Goal: Task Accomplishment & Management: Manage account settings

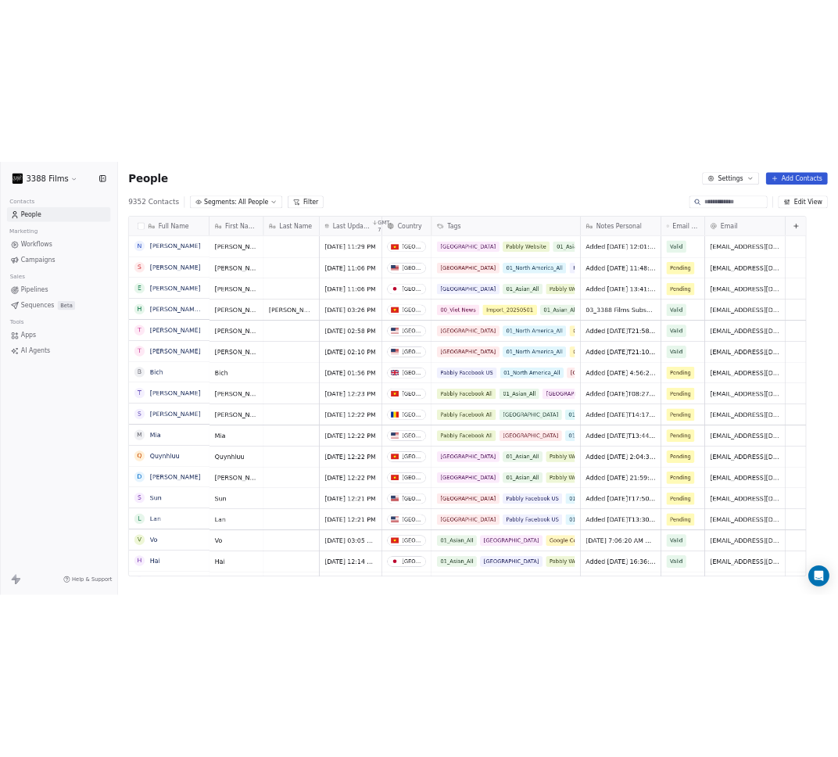
scroll to position [671, 1279]
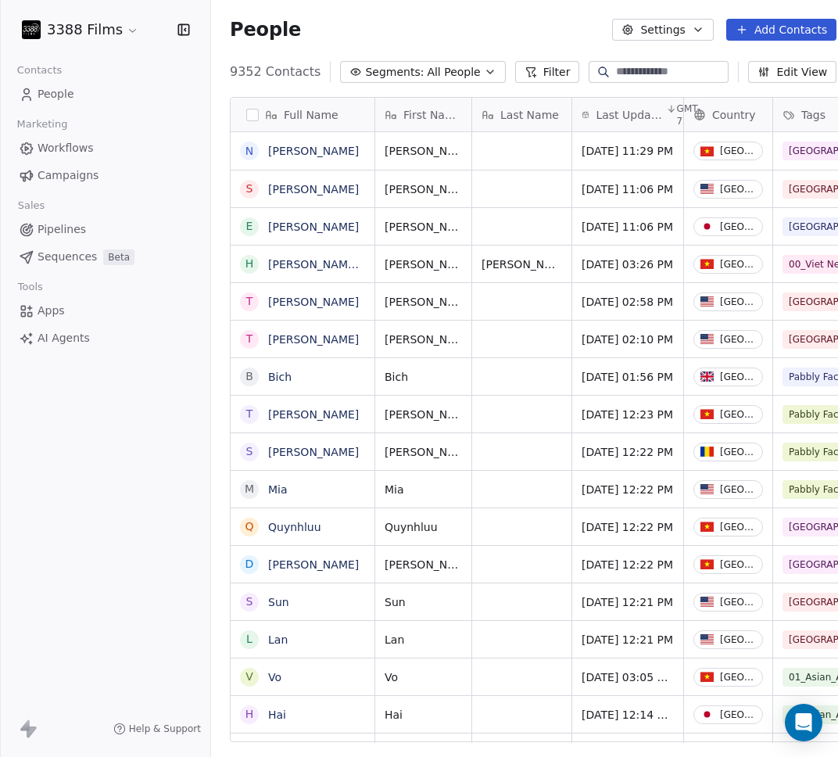
scroll to position [654, 632]
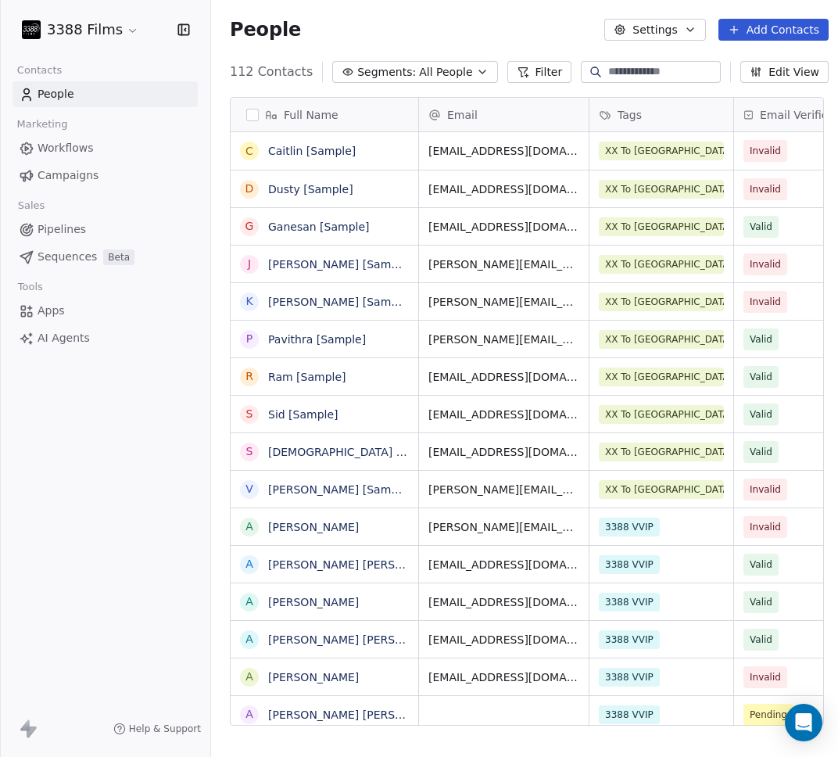
scroll to position [654, 619]
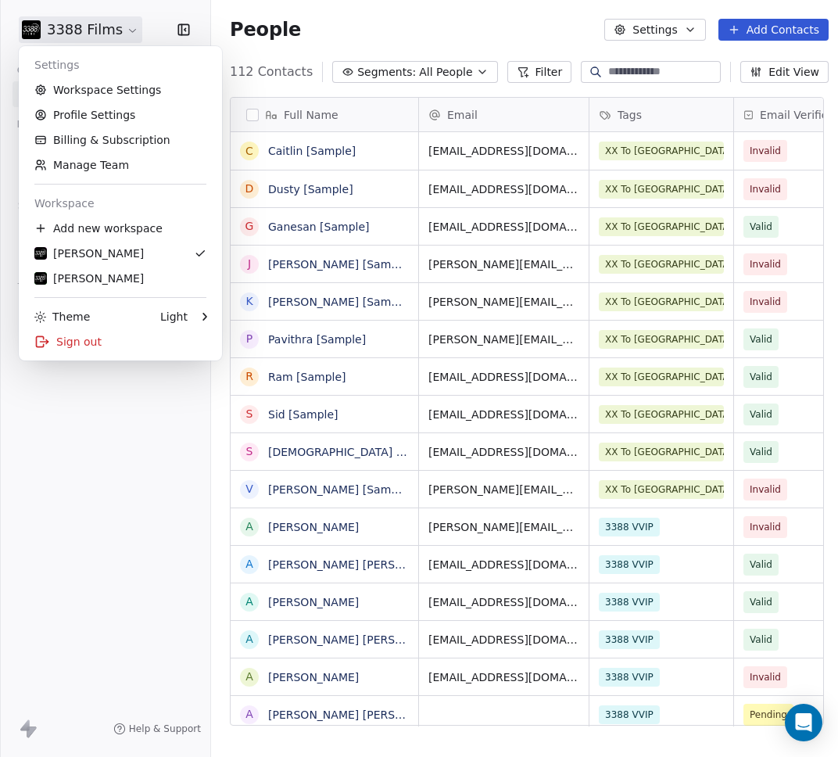
click at [102, 33] on html "3388 Films Contacts People Marketing Workflows Campaigns Sales Pipelines Sequen…" at bounding box center [419, 378] width 838 height 757
click at [107, 285] on div "[PERSON_NAME]" at bounding box center [88, 279] width 109 height 16
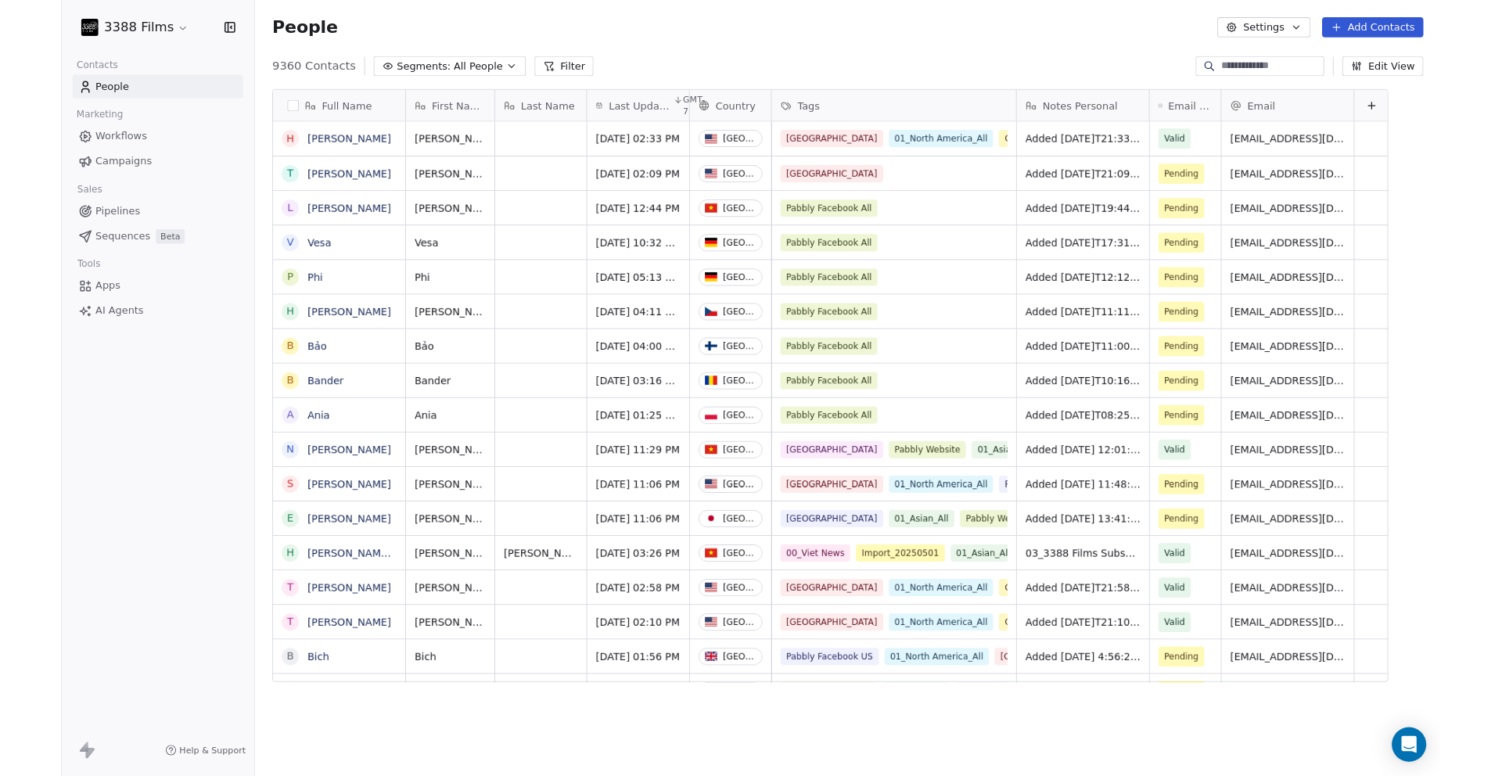
scroll to position [13, 13]
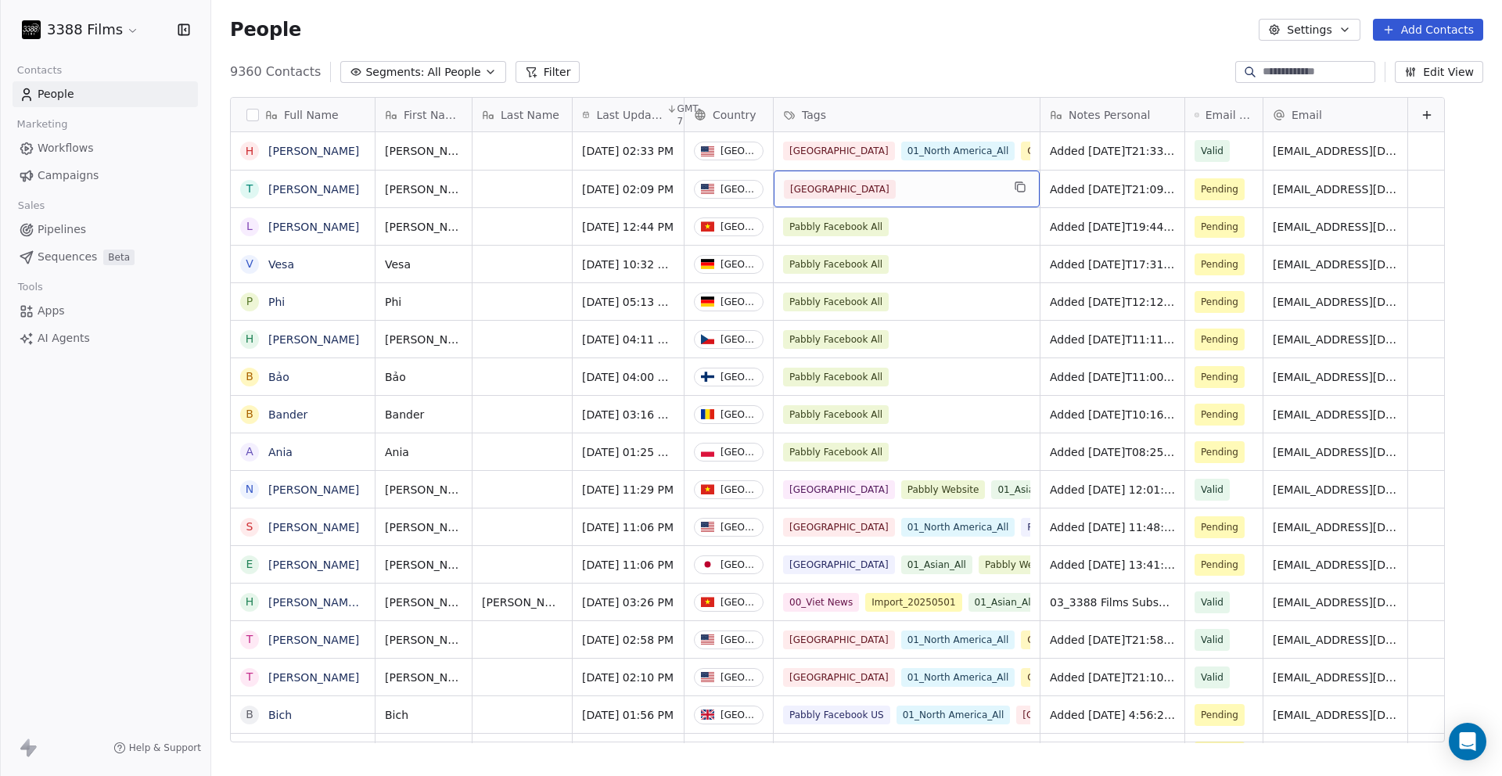
click at [838, 190] on div "[GEOGRAPHIC_DATA]" at bounding box center [892, 189] width 217 height 19
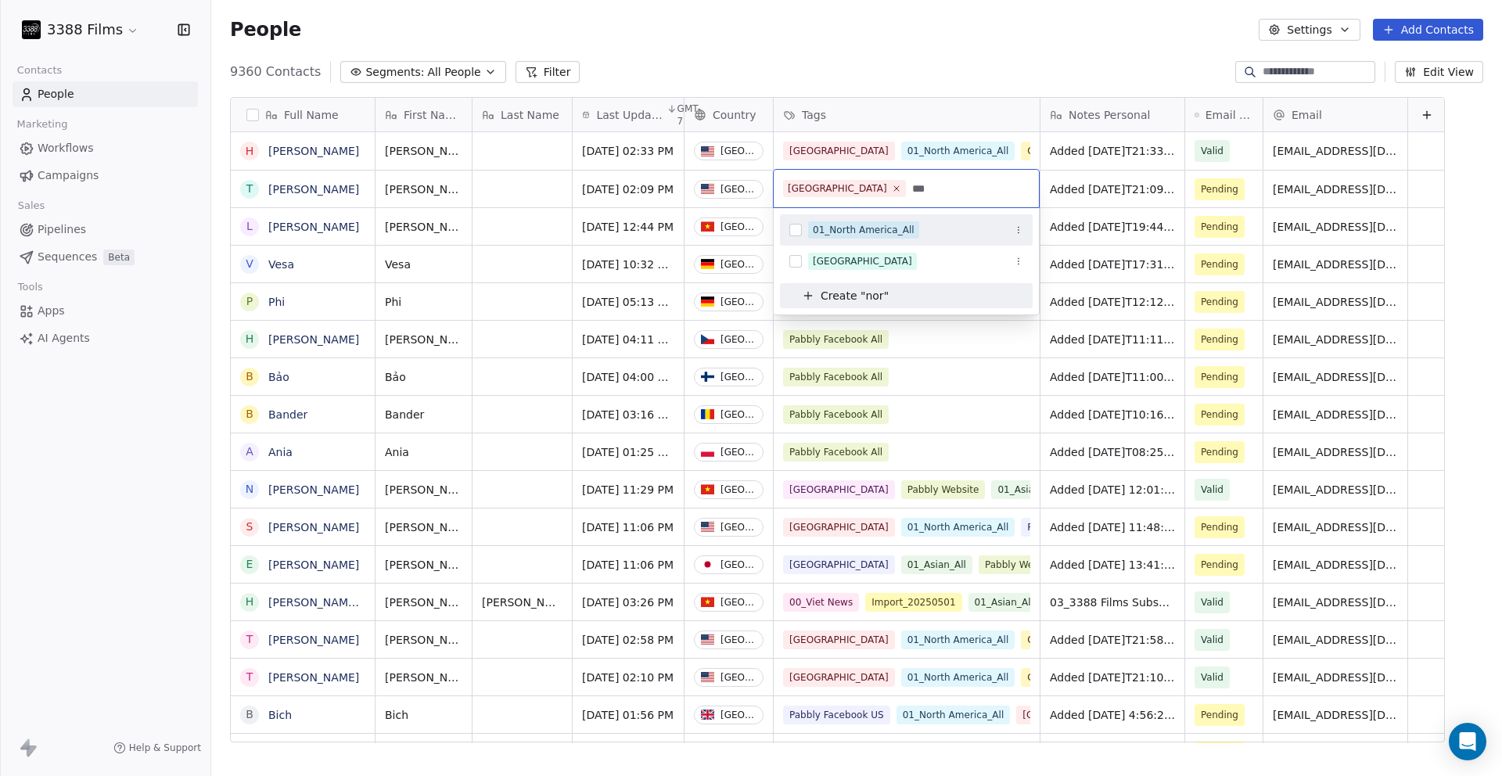
type input "***"
click at [838, 231] on div "01_North America_All" at bounding box center [864, 230] width 102 height 14
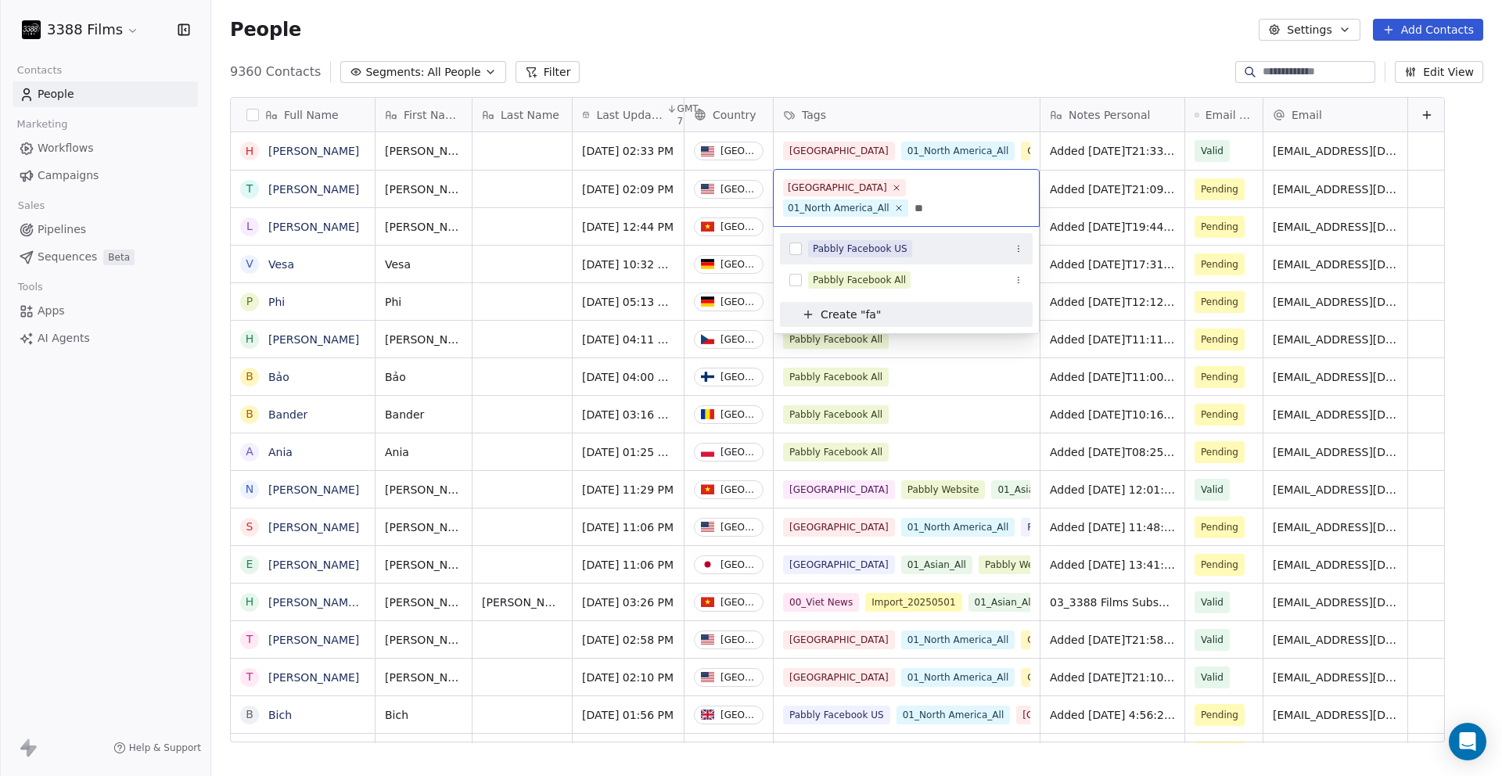
type input "**"
click at [838, 247] on div "Pabbly Facebook US" at bounding box center [860, 249] width 95 height 14
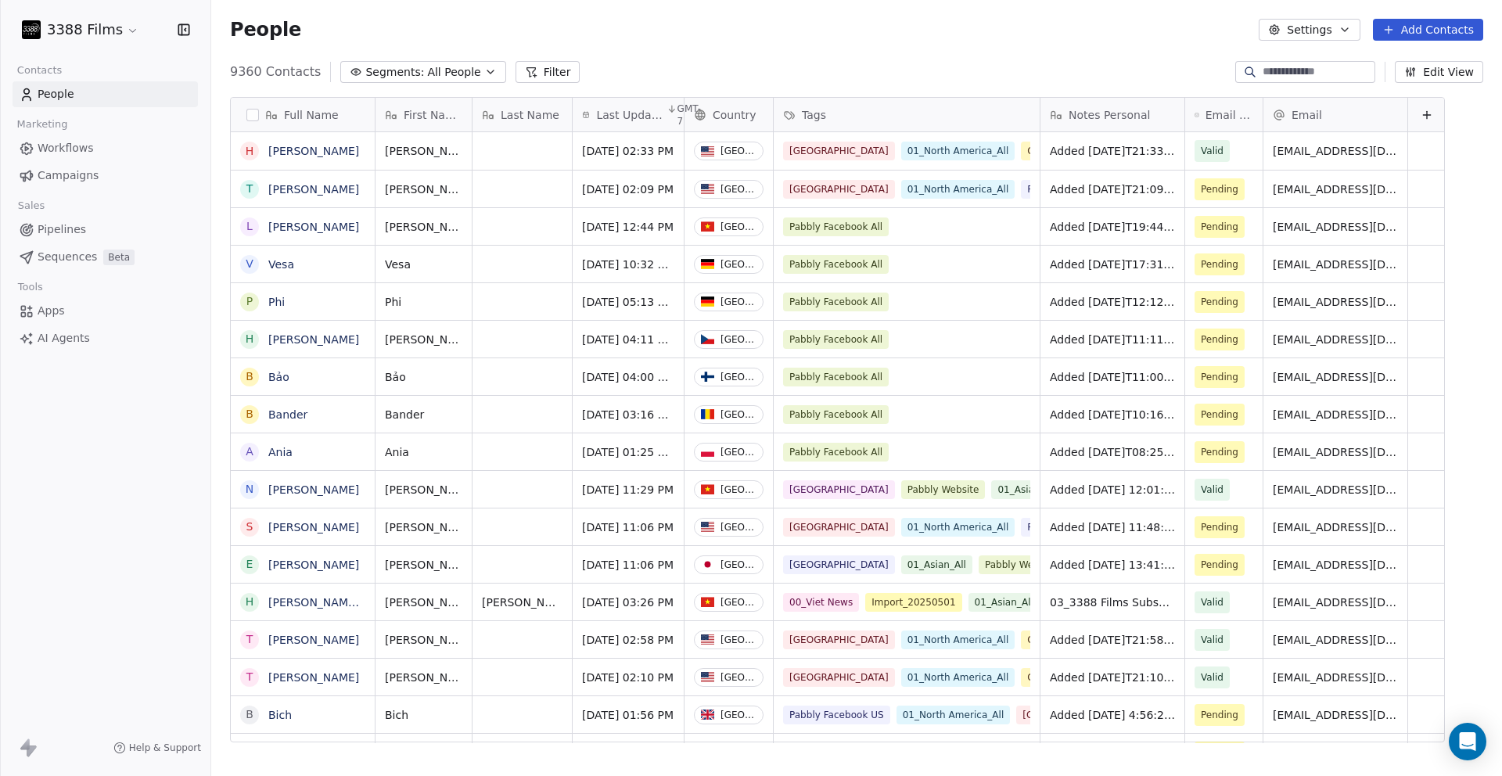
click at [838, 69] on html "3388 Films Contacts People Marketing Workflows Campaigns Sales Pipelines Sequen…" at bounding box center [751, 388] width 1502 height 776
click at [248, 453] on button "grid" at bounding box center [249, 452] width 13 height 13
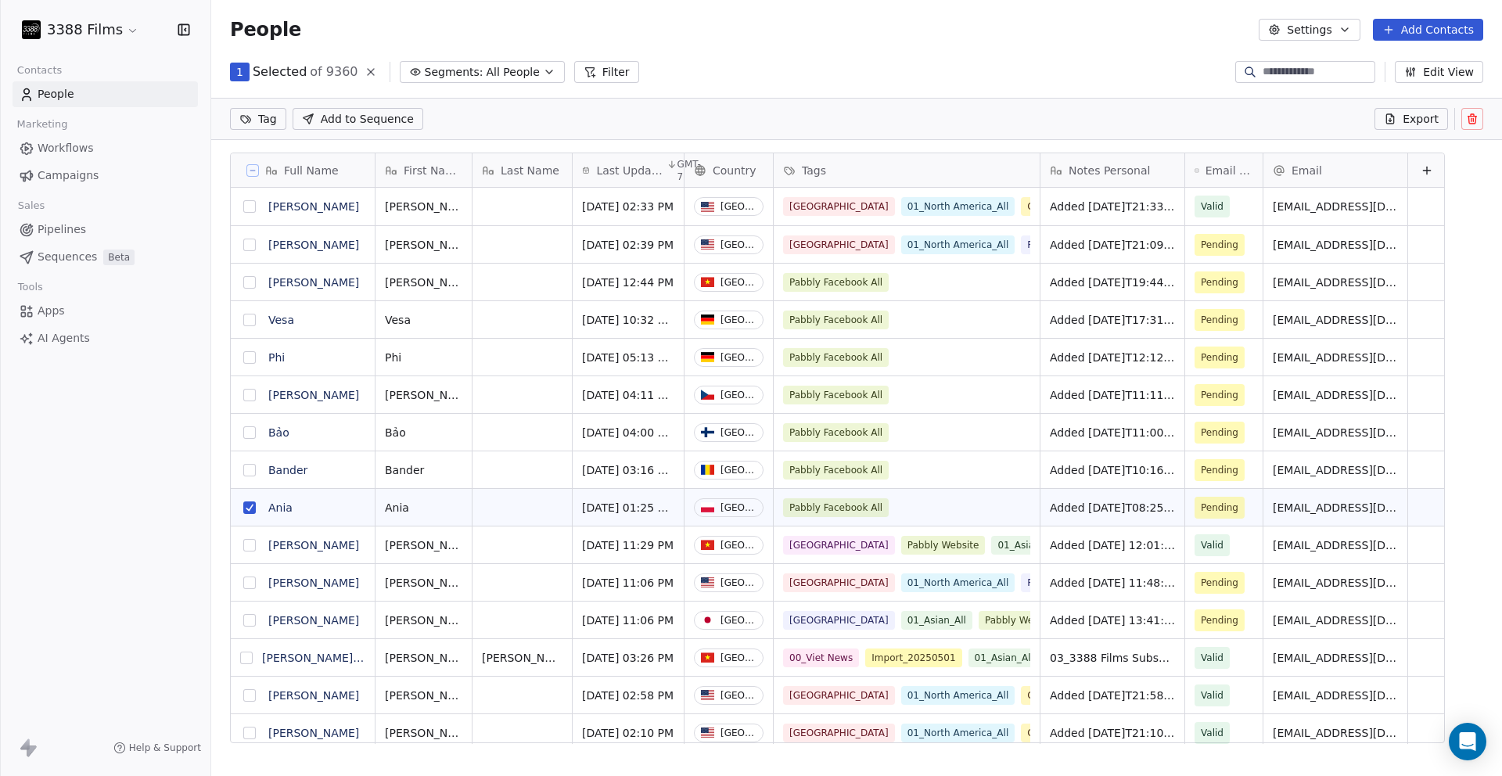
scroll to position [616, 1279]
click at [249, 475] on button "grid" at bounding box center [249, 470] width 13 height 13
click at [249, 432] on button "grid" at bounding box center [249, 432] width 13 height 13
click at [246, 394] on button "grid" at bounding box center [249, 395] width 13 height 13
click at [246, 356] on button "grid" at bounding box center [249, 357] width 13 height 13
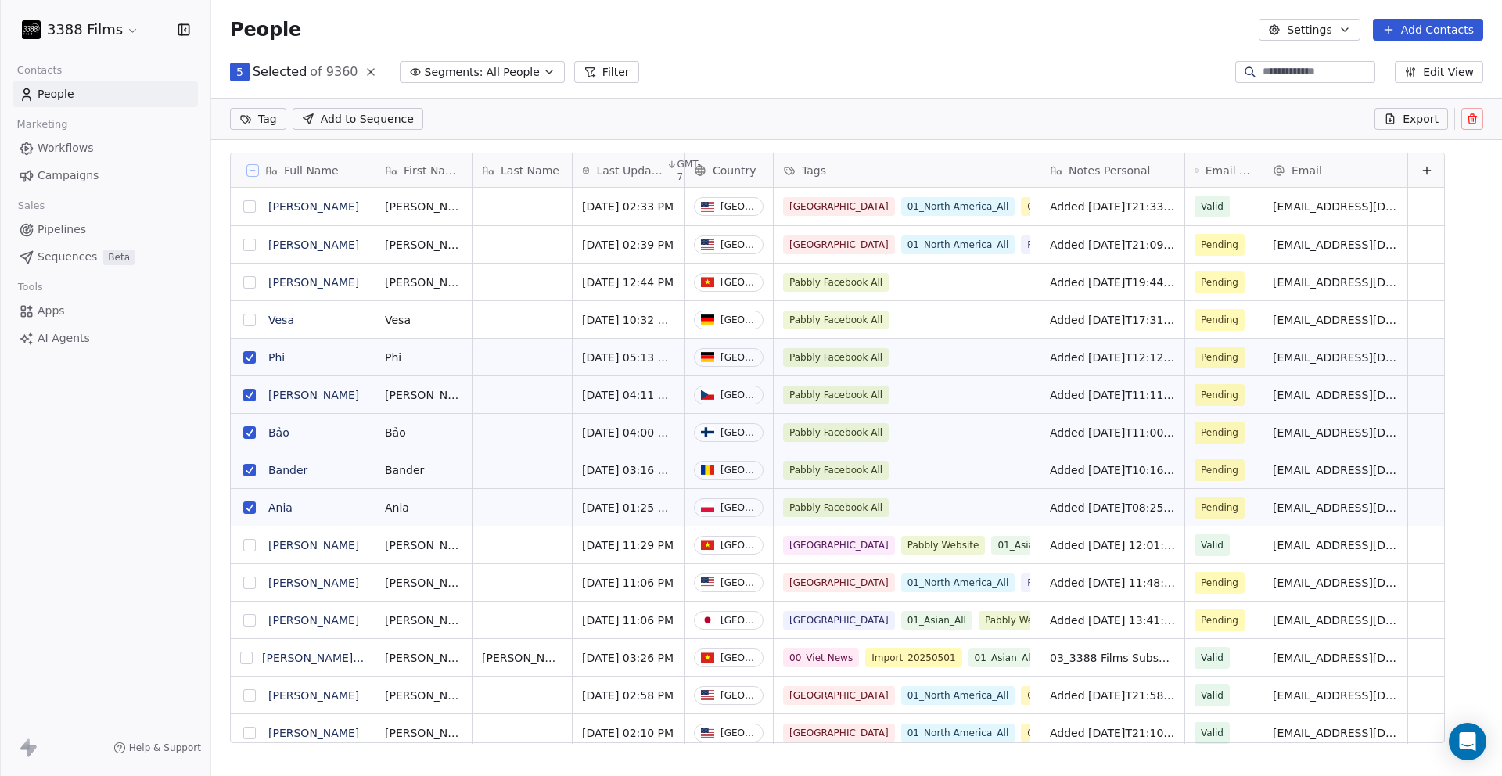
click at [253, 318] on button "grid" at bounding box center [249, 320] width 13 height 13
click at [245, 287] on button "grid" at bounding box center [249, 282] width 13 height 13
click at [244, 284] on button "grid" at bounding box center [249, 282] width 13 height 13
click at [278, 116] on html "3388 Films Contacts People Marketing Workflows Campaigns Sales Pipelines Sequen…" at bounding box center [751, 388] width 1502 height 776
type input "**"
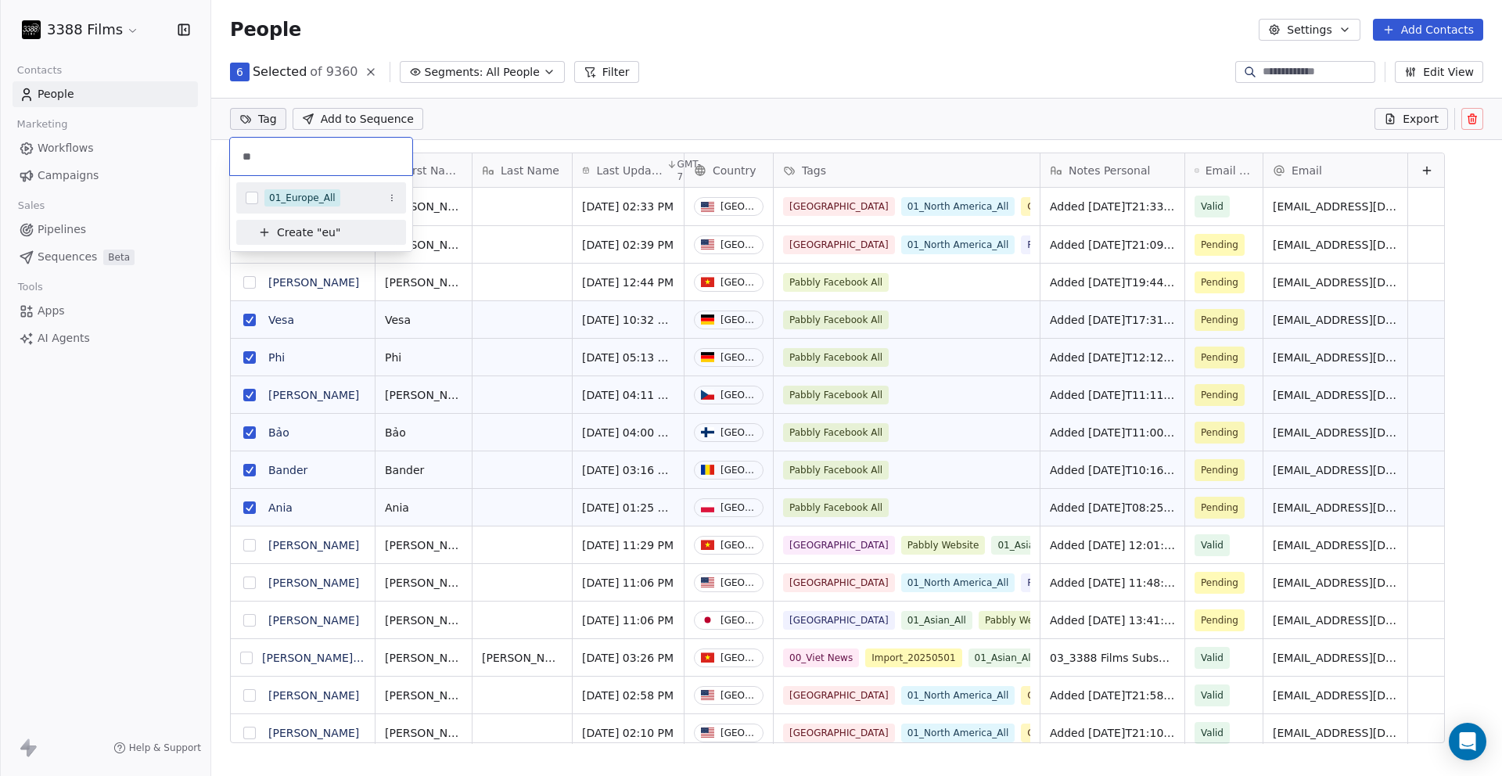
click at [282, 203] on div "01_Europe_All" at bounding box center [302, 198] width 66 height 14
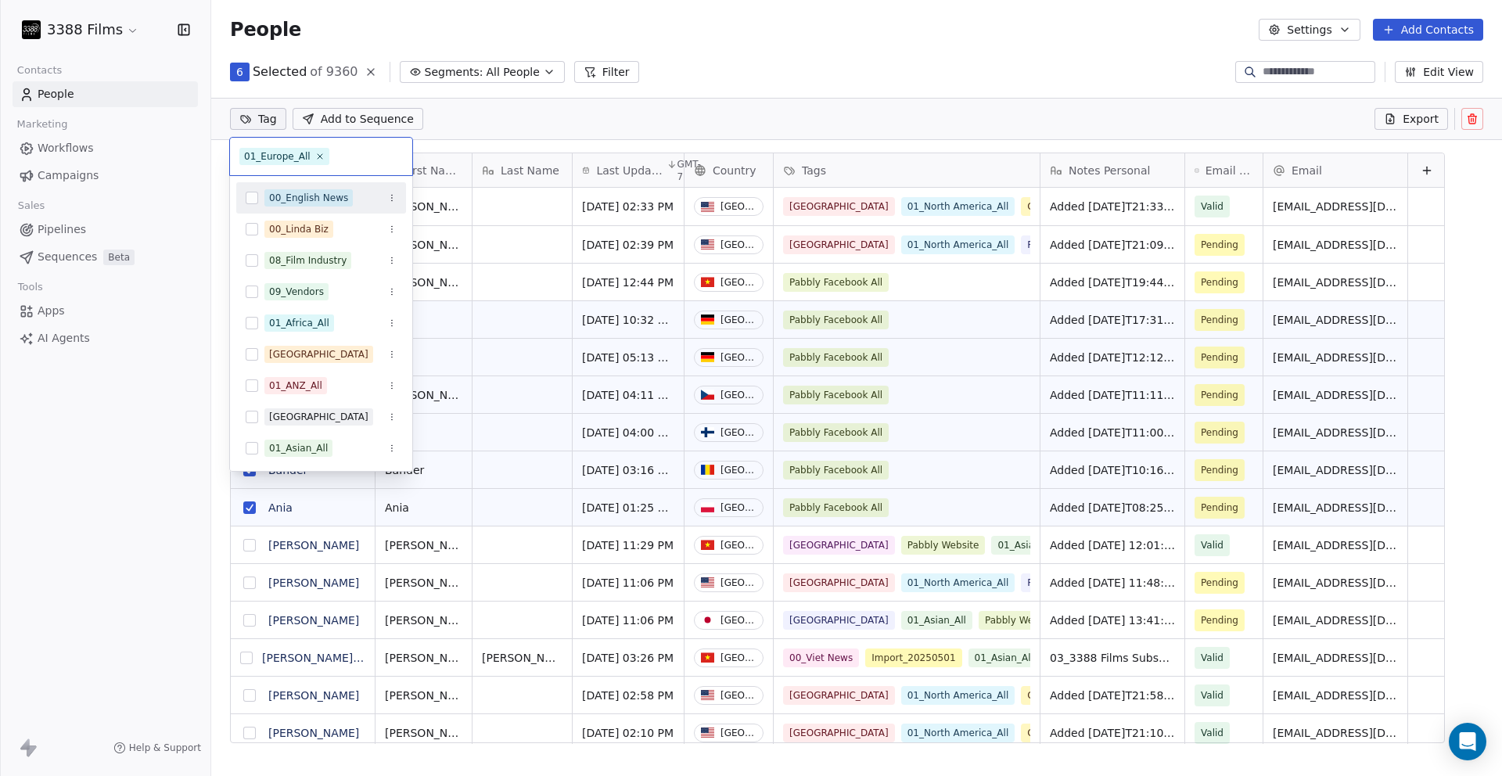
click at [794, 68] on html "3388 Films Contacts People Marketing Workflows Campaigns Sales Pipelines Sequen…" at bounding box center [751, 388] width 1502 height 776
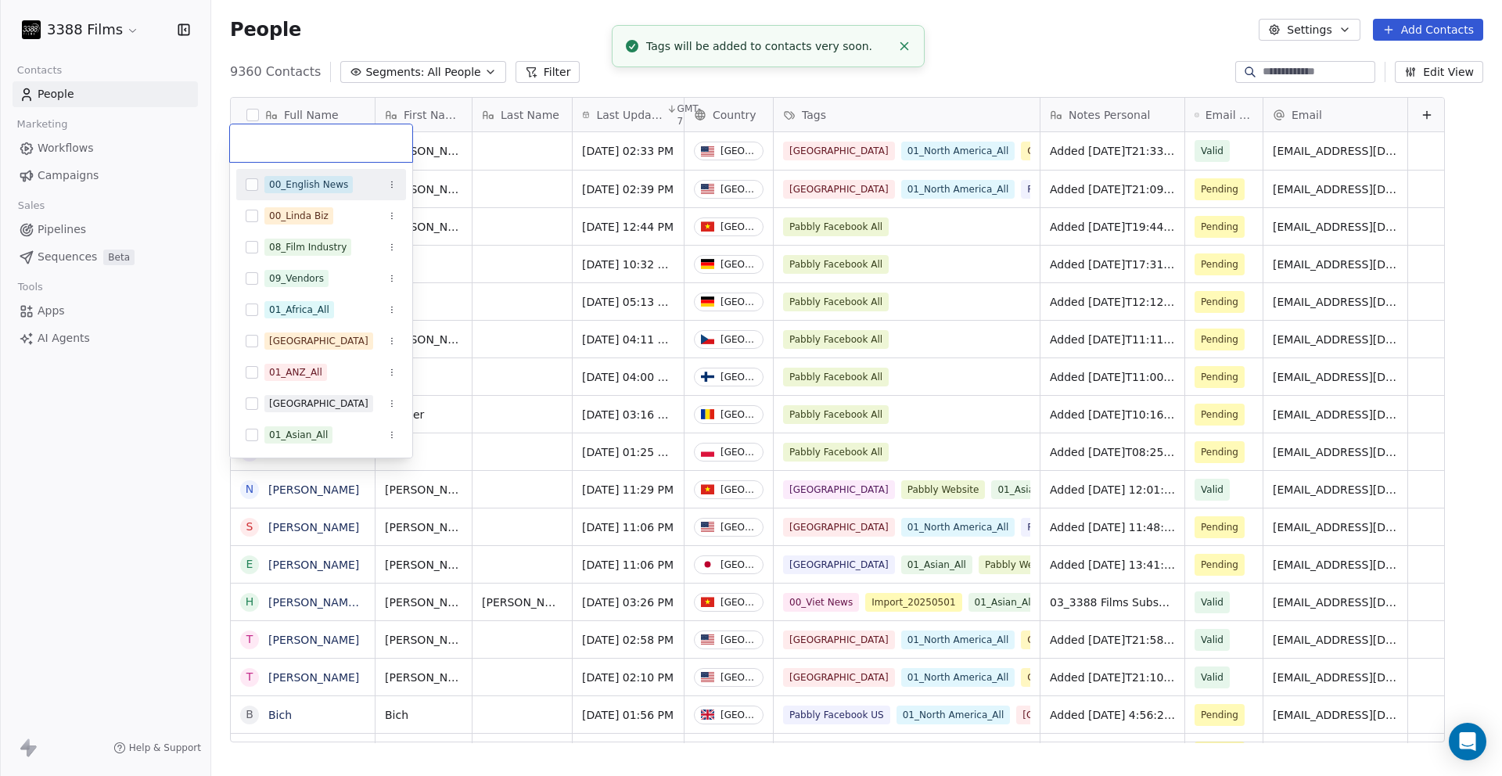
scroll to position [10, 0]
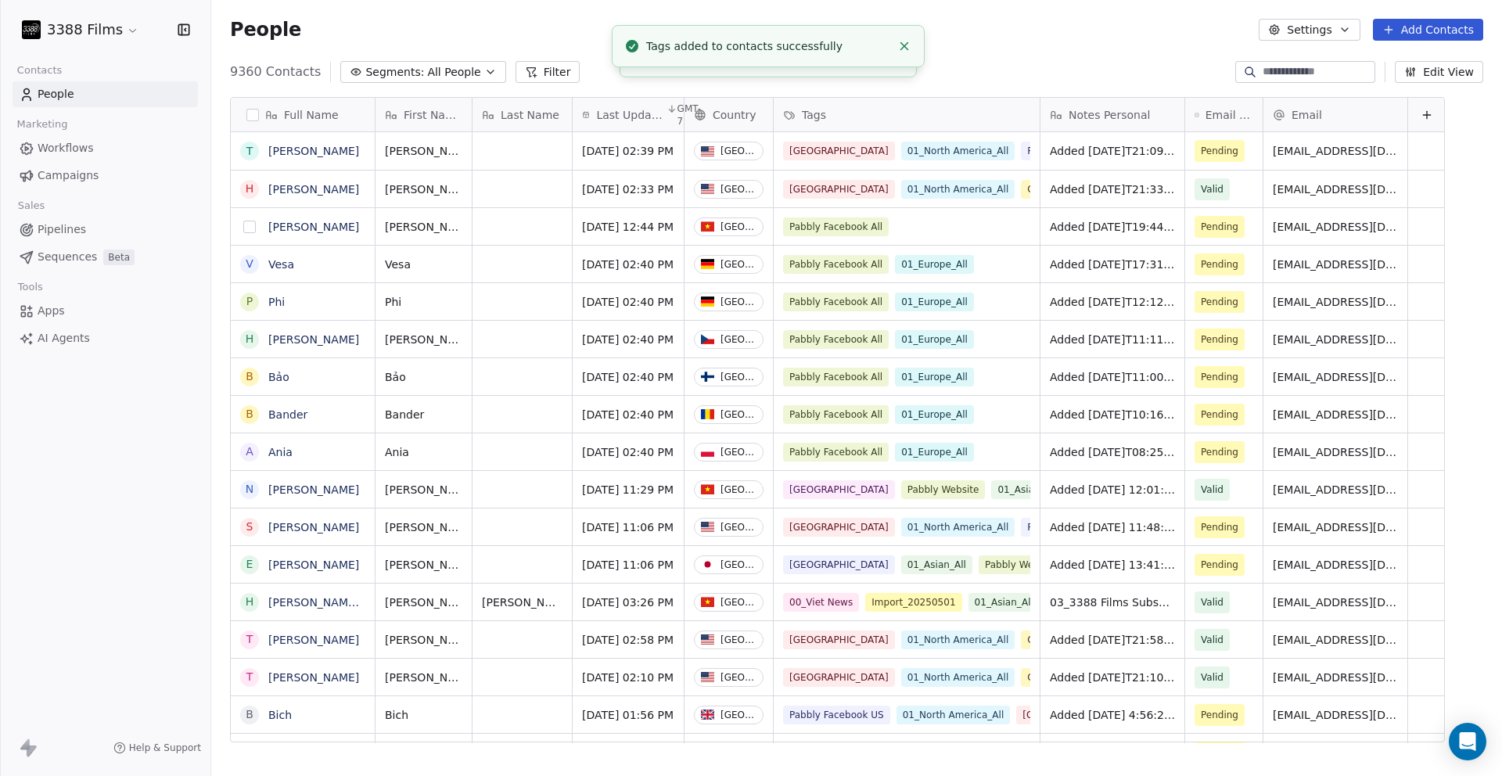
click at [252, 225] on button "grid" at bounding box center [249, 227] width 13 height 13
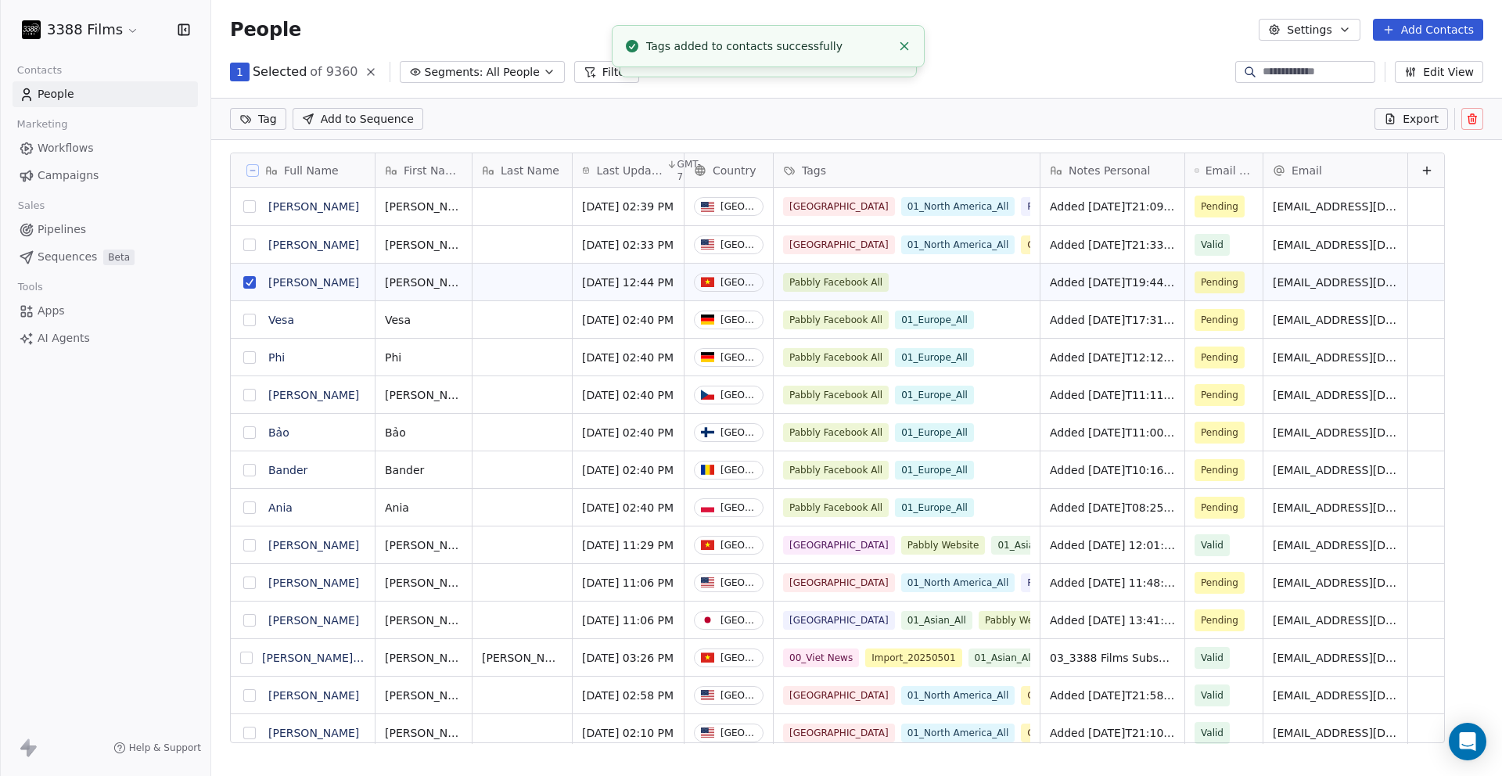
scroll to position [0, 0]
click at [271, 120] on html "3388 Films Contacts People Marketing Workflows Campaigns Sales Pipelines Sequen…" at bounding box center [751, 388] width 1502 height 776
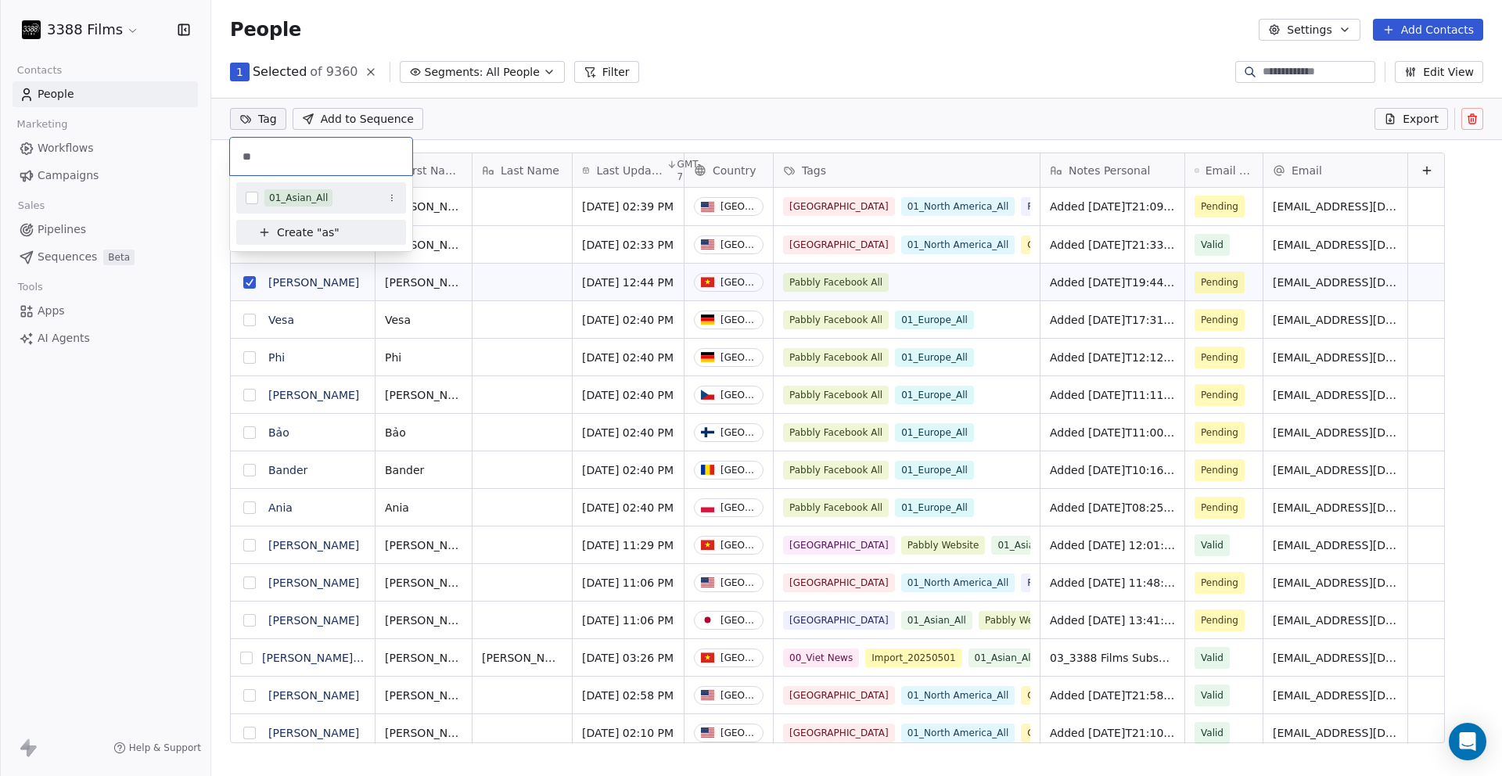
type input "**"
click at [325, 199] on div "01_Asian_All" at bounding box center [298, 198] width 59 height 14
type input "**"
click at [285, 228] on div "[GEOGRAPHIC_DATA]" at bounding box center [318, 229] width 99 height 14
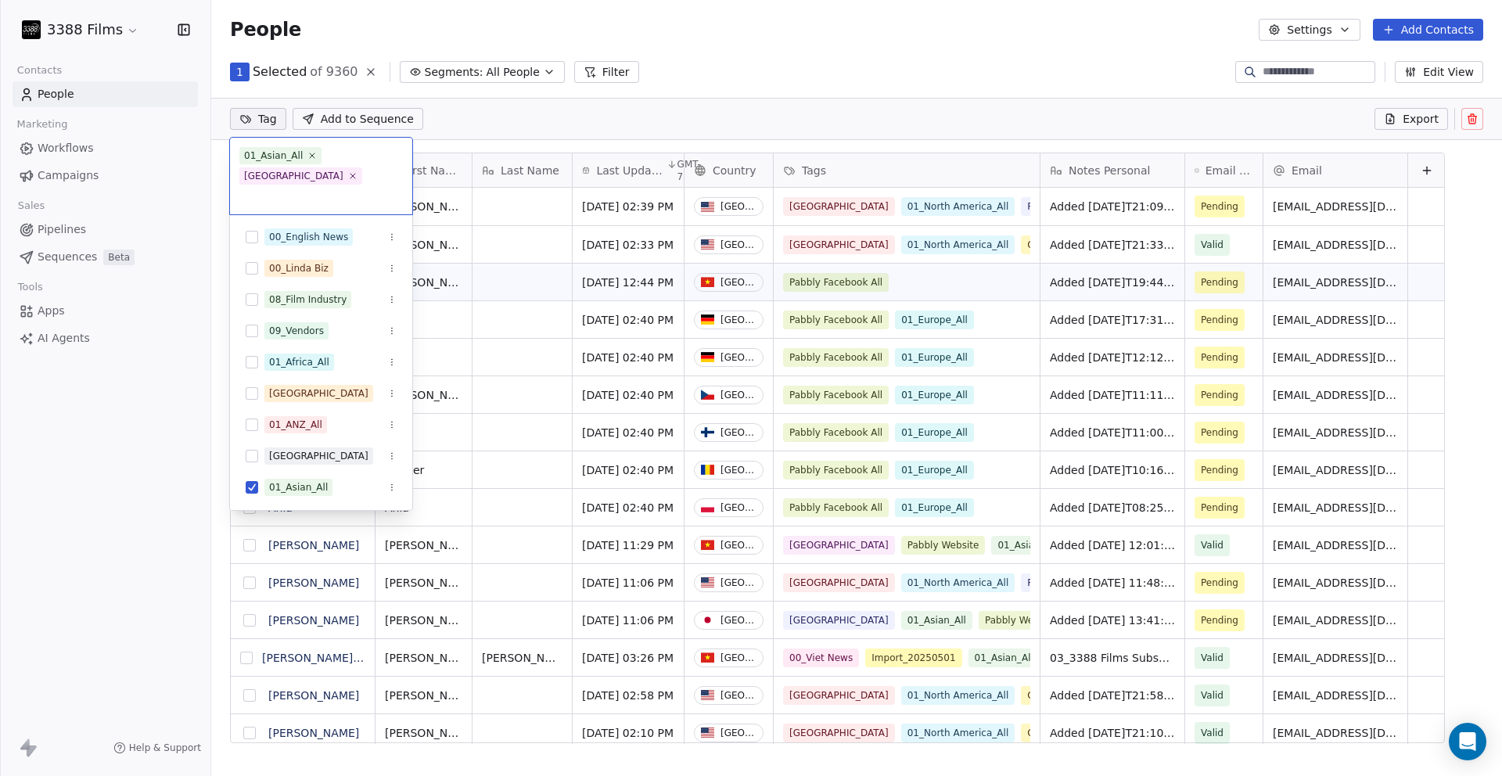
click at [827, 65] on html "3388 Films Contacts People Marketing Workflows Campaigns Sales Pipelines Sequen…" at bounding box center [751, 388] width 1502 height 776
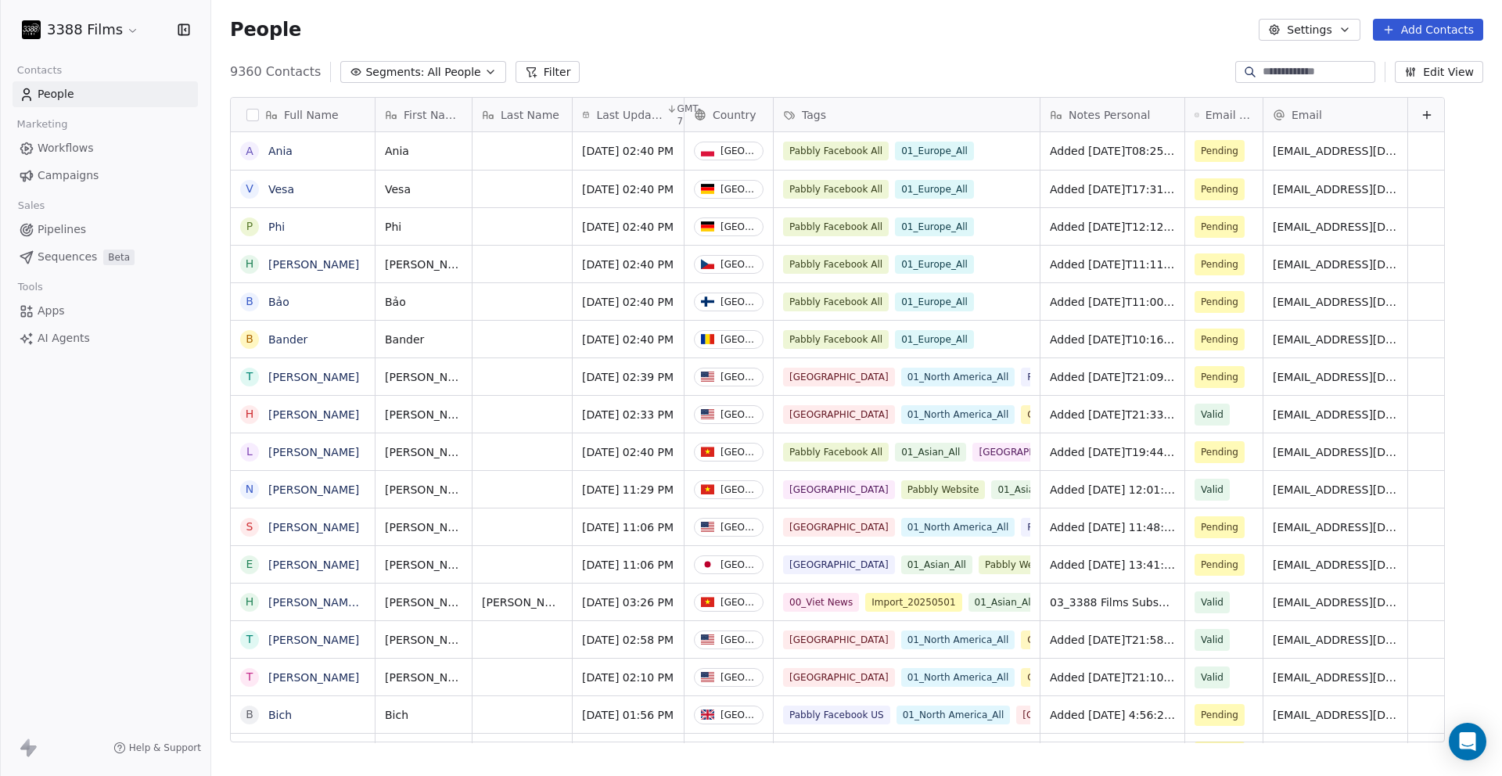
click at [0, 0] on button "grid" at bounding box center [0, 0] width 0 height 0
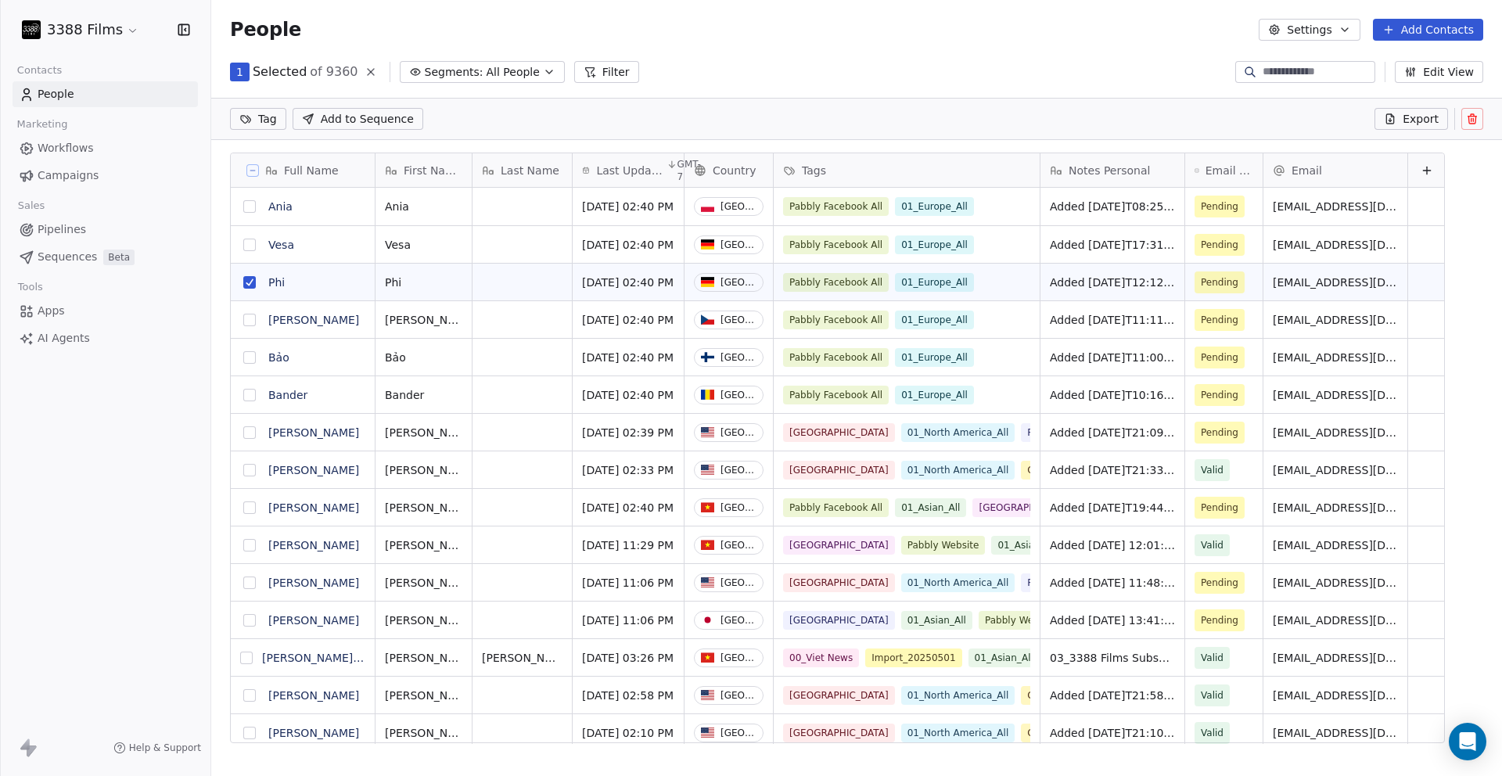
click at [247, 239] on button "grid" at bounding box center [249, 245] width 13 height 13
click at [251, 113] on html "3388 Films Contacts People Marketing Workflows Campaigns Sales Pipelines Sequen…" at bounding box center [751, 388] width 1502 height 776
type input "***"
click at [292, 197] on div "[GEOGRAPHIC_DATA]" at bounding box center [318, 198] width 99 height 14
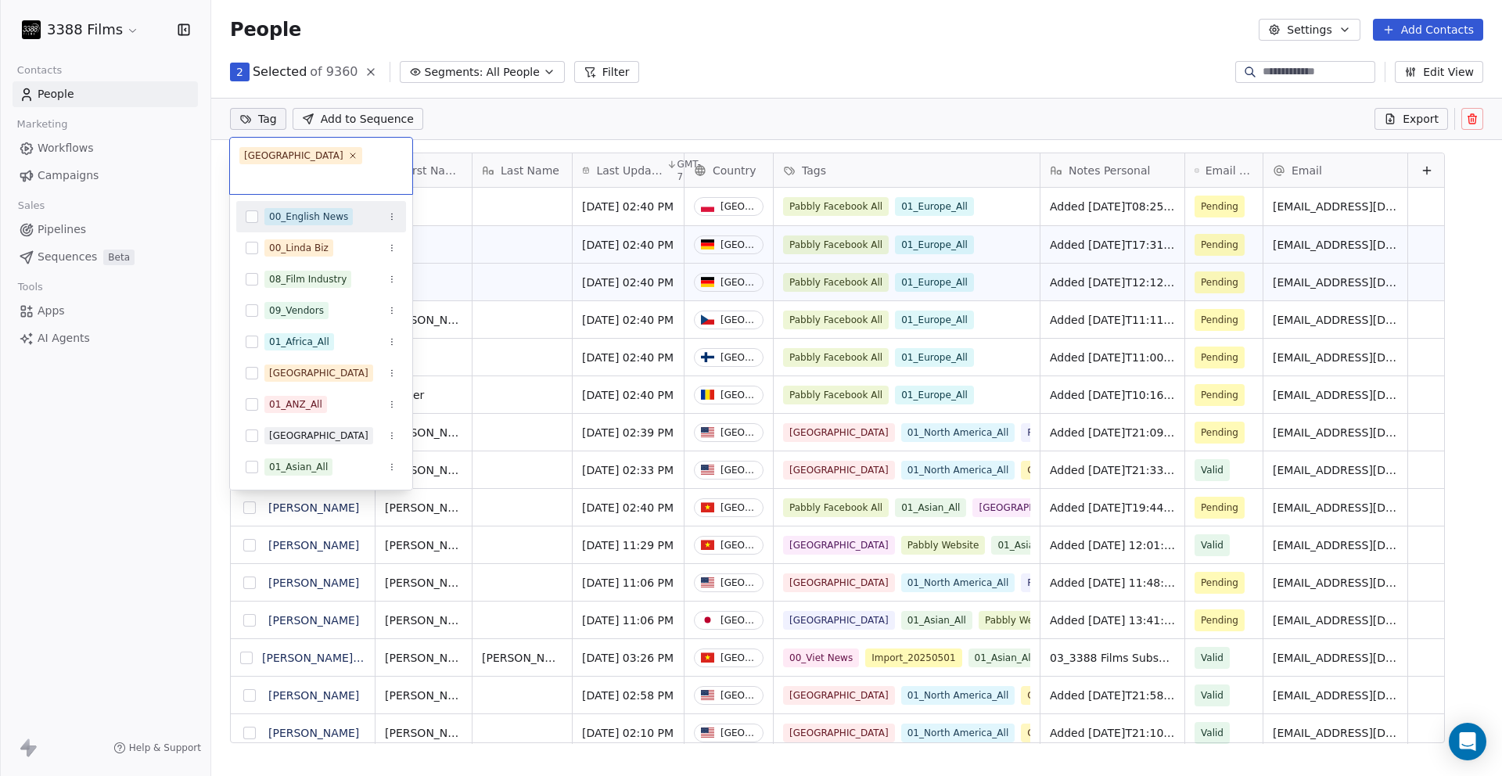
click at [809, 74] on html "3388 Films Contacts People Marketing Workflows Campaigns Sales Pipelines Sequen…" at bounding box center [751, 388] width 1502 height 776
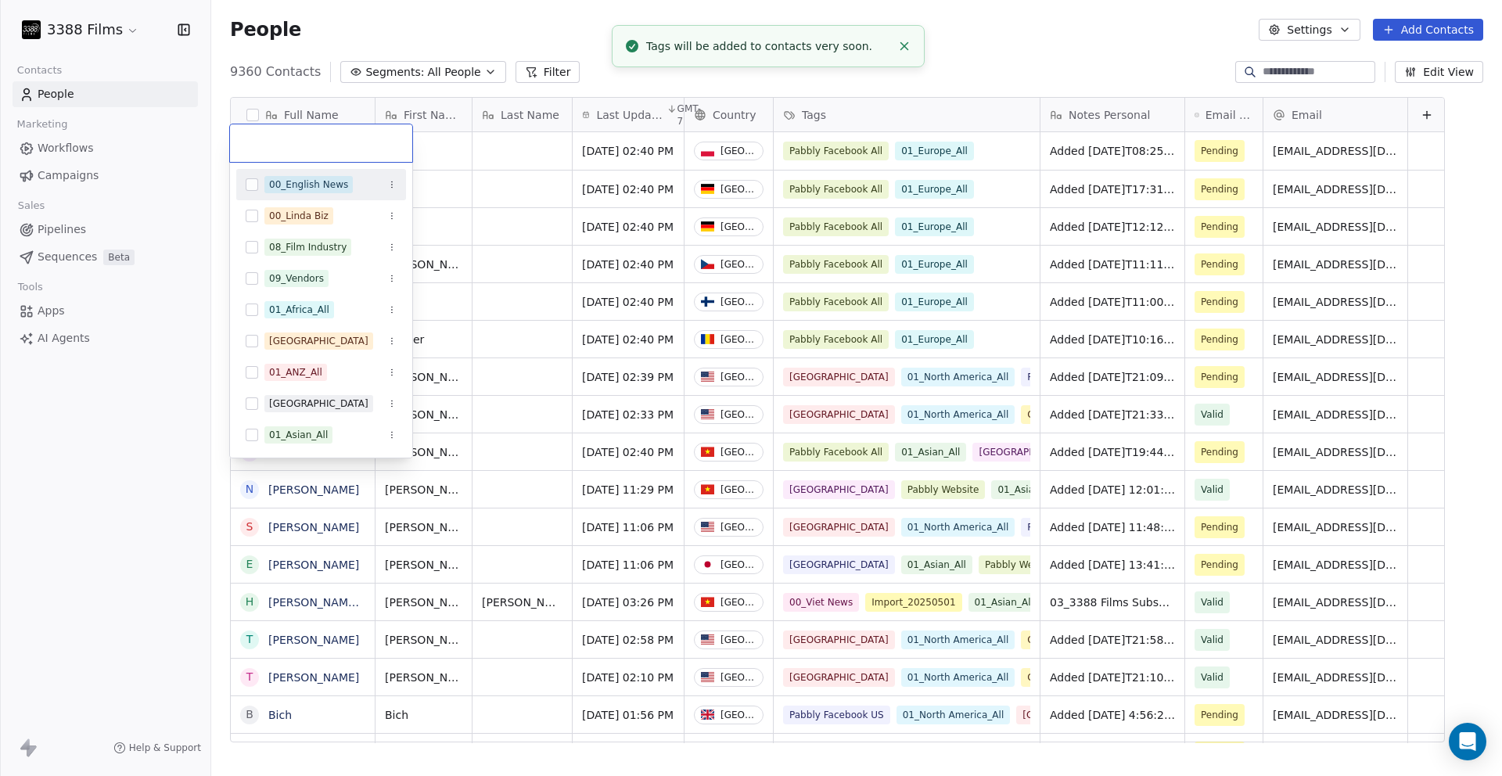
scroll to position [10, 0]
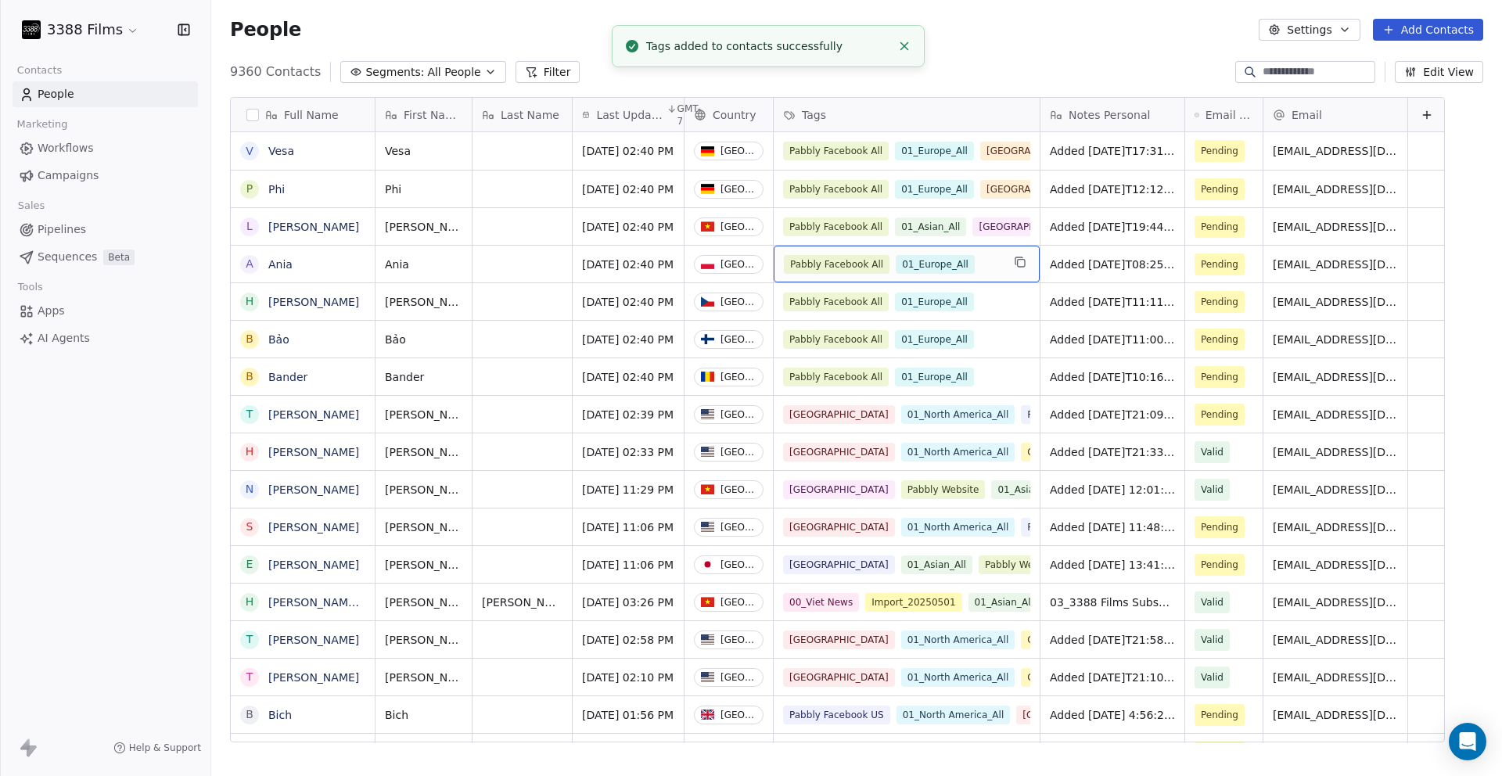
click at [838, 267] on div "Pabbly Facebook All 01_Europe_All" at bounding box center [906, 264] width 266 height 37
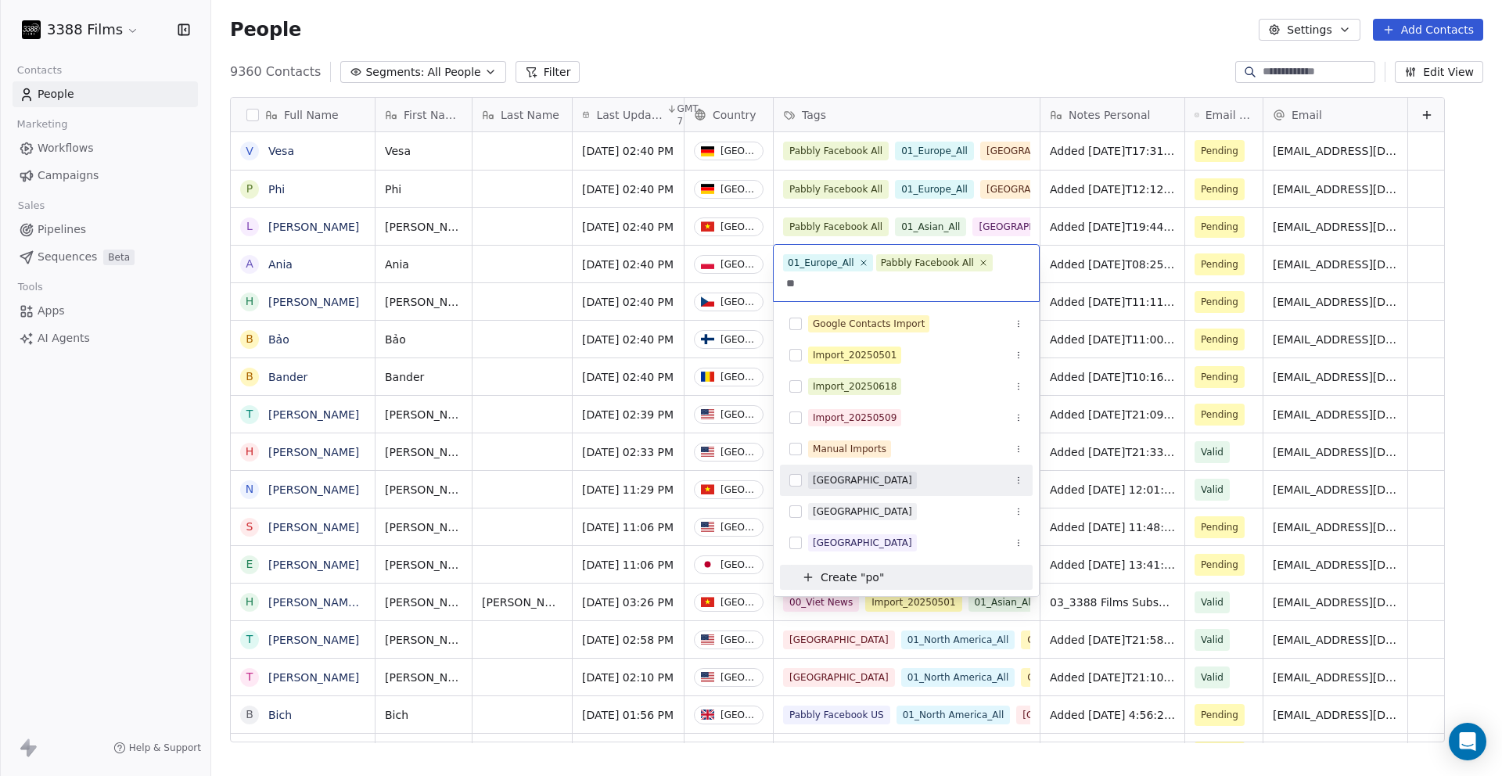
type input "**"
click at [838, 486] on div "[GEOGRAPHIC_DATA]" at bounding box center [862, 480] width 99 height 14
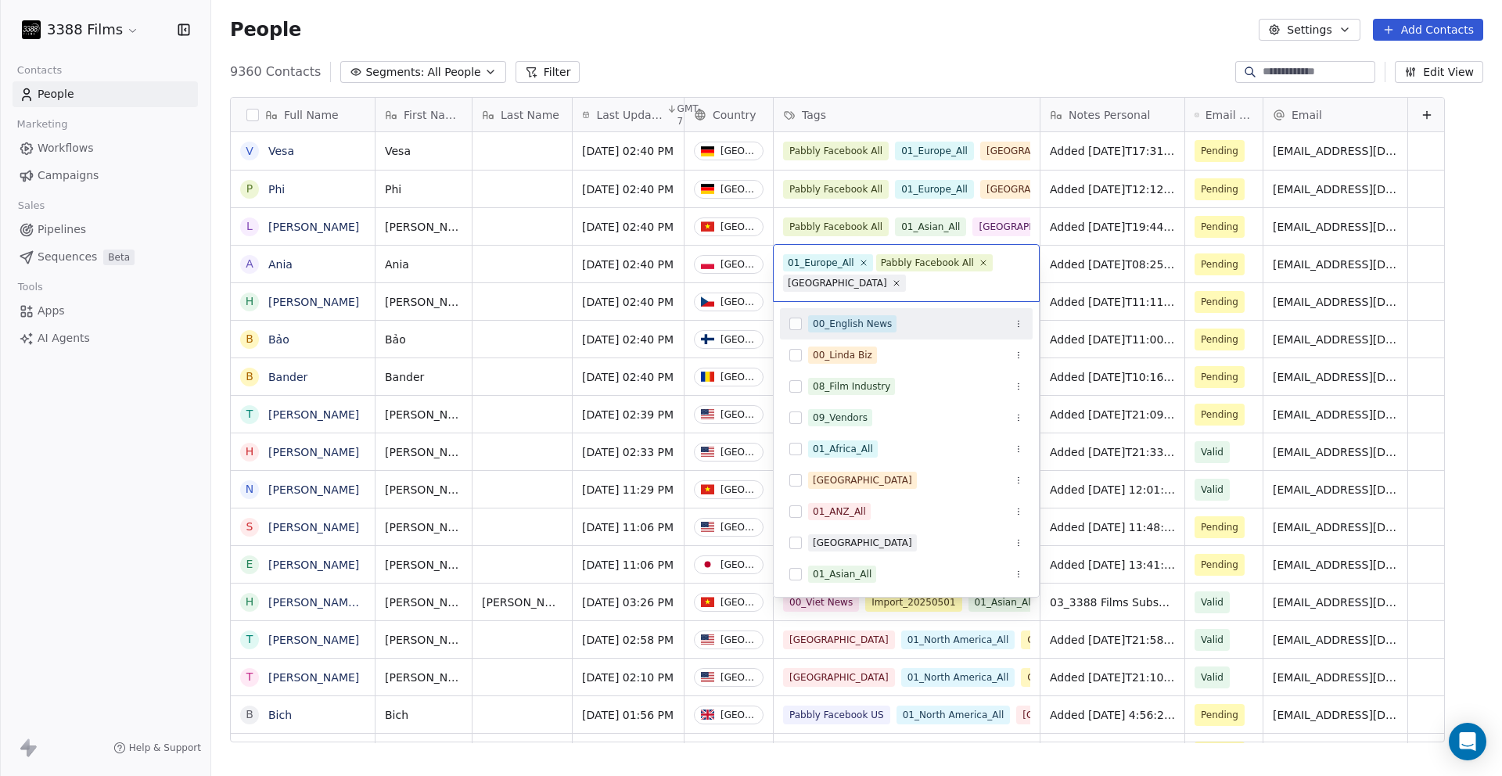
click at [838, 55] on html "3388 Films Contacts People Marketing Workflows Campaigns Sales Pipelines Sequen…" at bounding box center [751, 388] width 1502 height 776
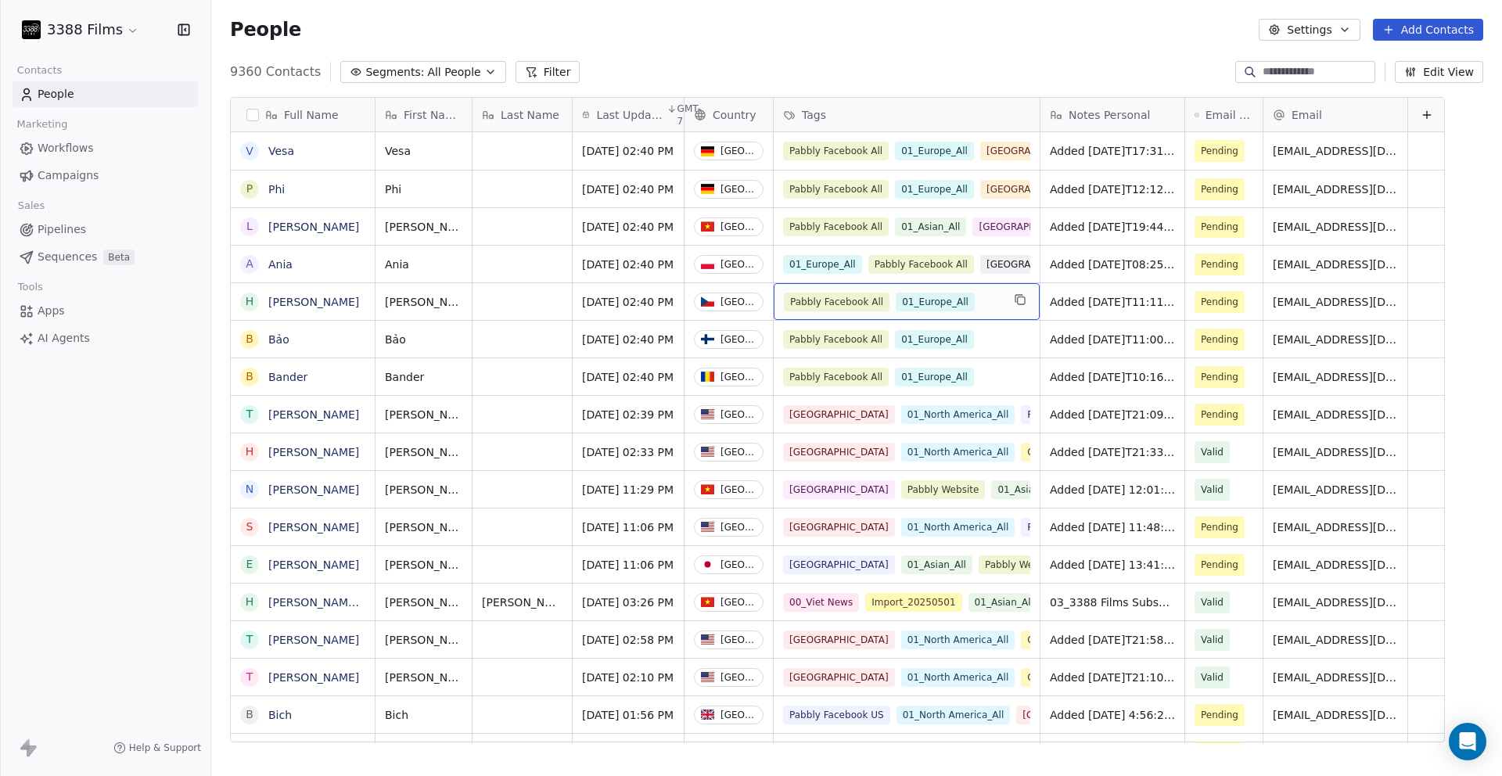
click at [838, 299] on div "Pabbly Facebook All 01_Europe_All" at bounding box center [906, 301] width 266 height 37
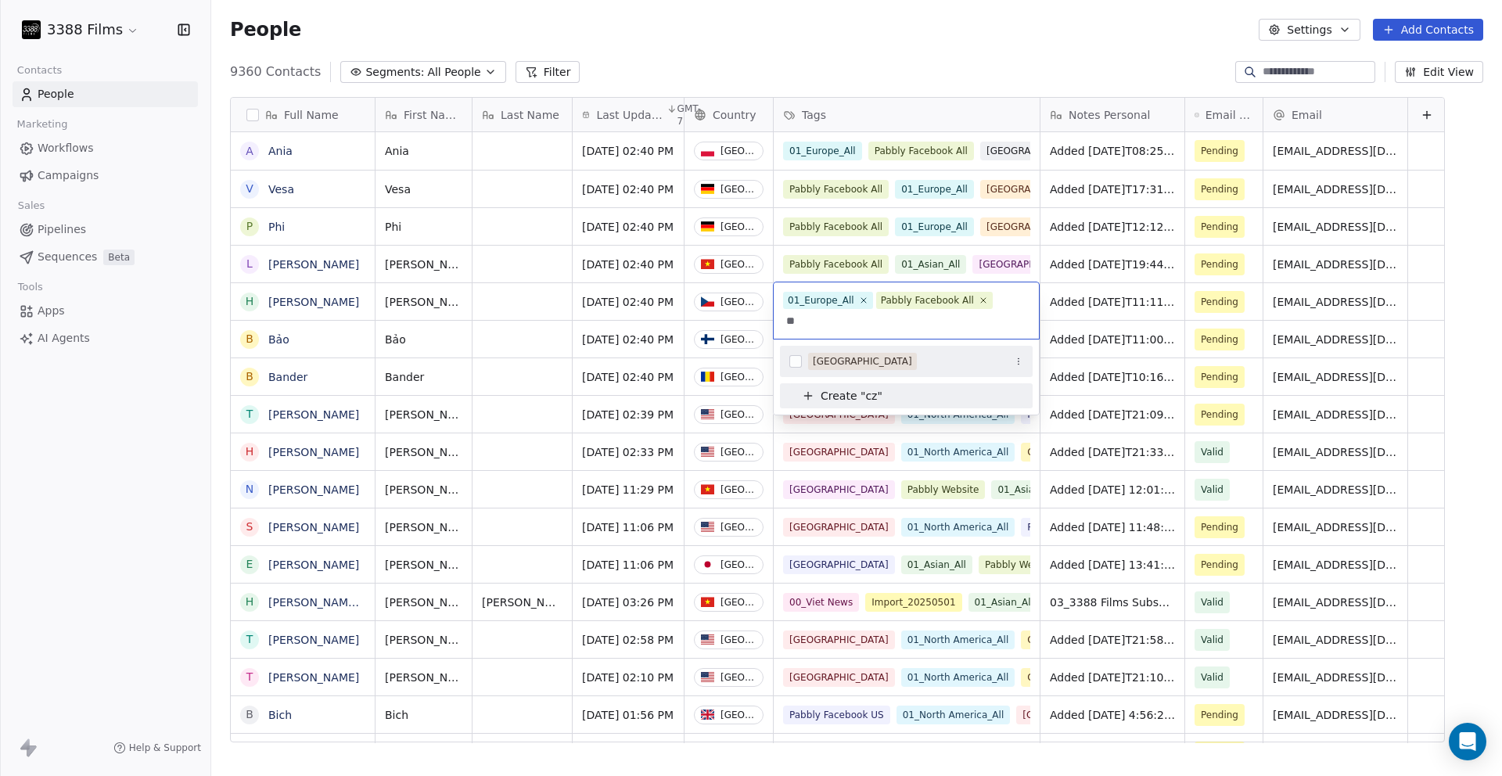
type input "**"
click at [838, 362] on div "[GEOGRAPHIC_DATA]" at bounding box center [862, 361] width 99 height 14
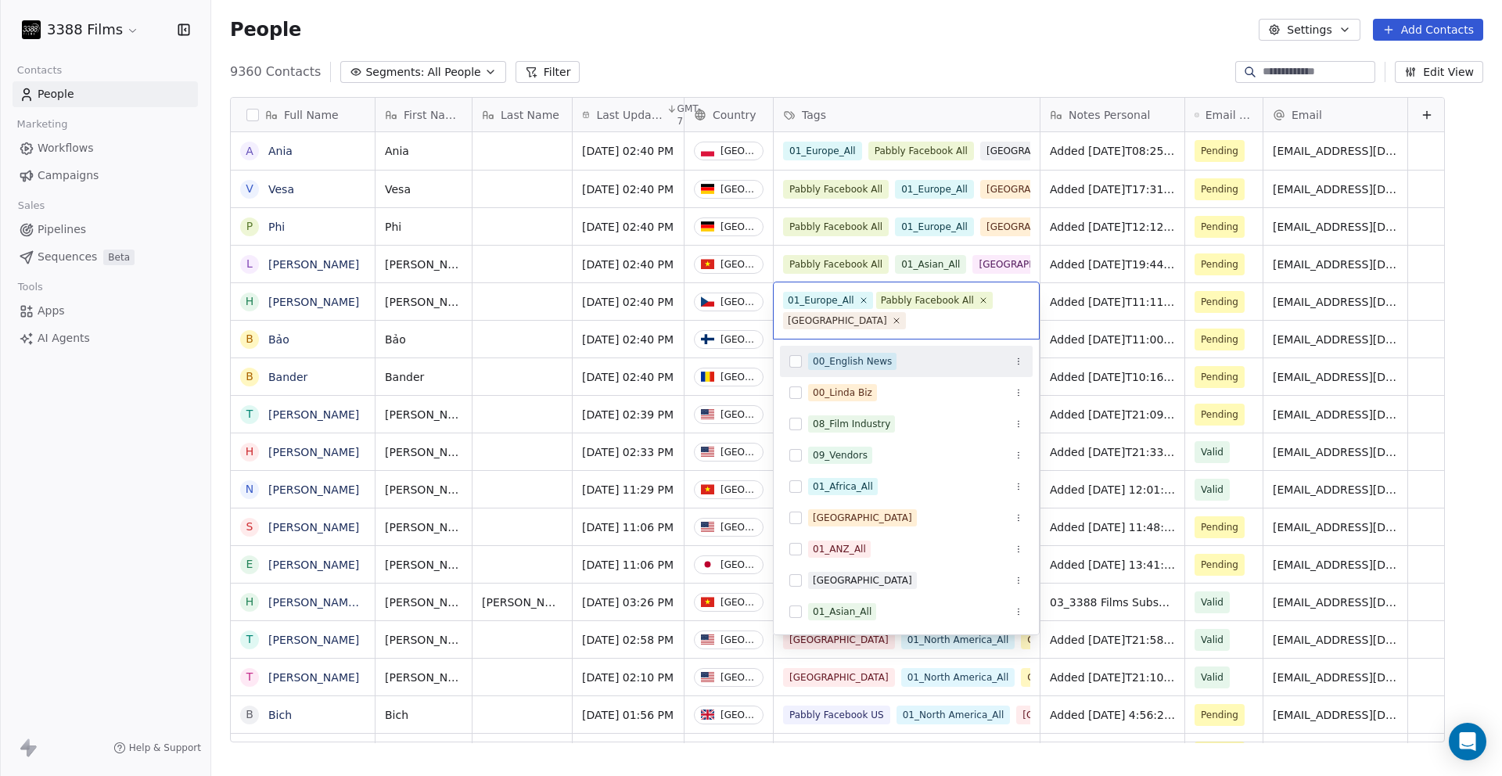
click at [838, 51] on html "3388 Films Contacts People Marketing Workflows Campaigns Sales Pipelines Sequen…" at bounding box center [751, 388] width 1502 height 776
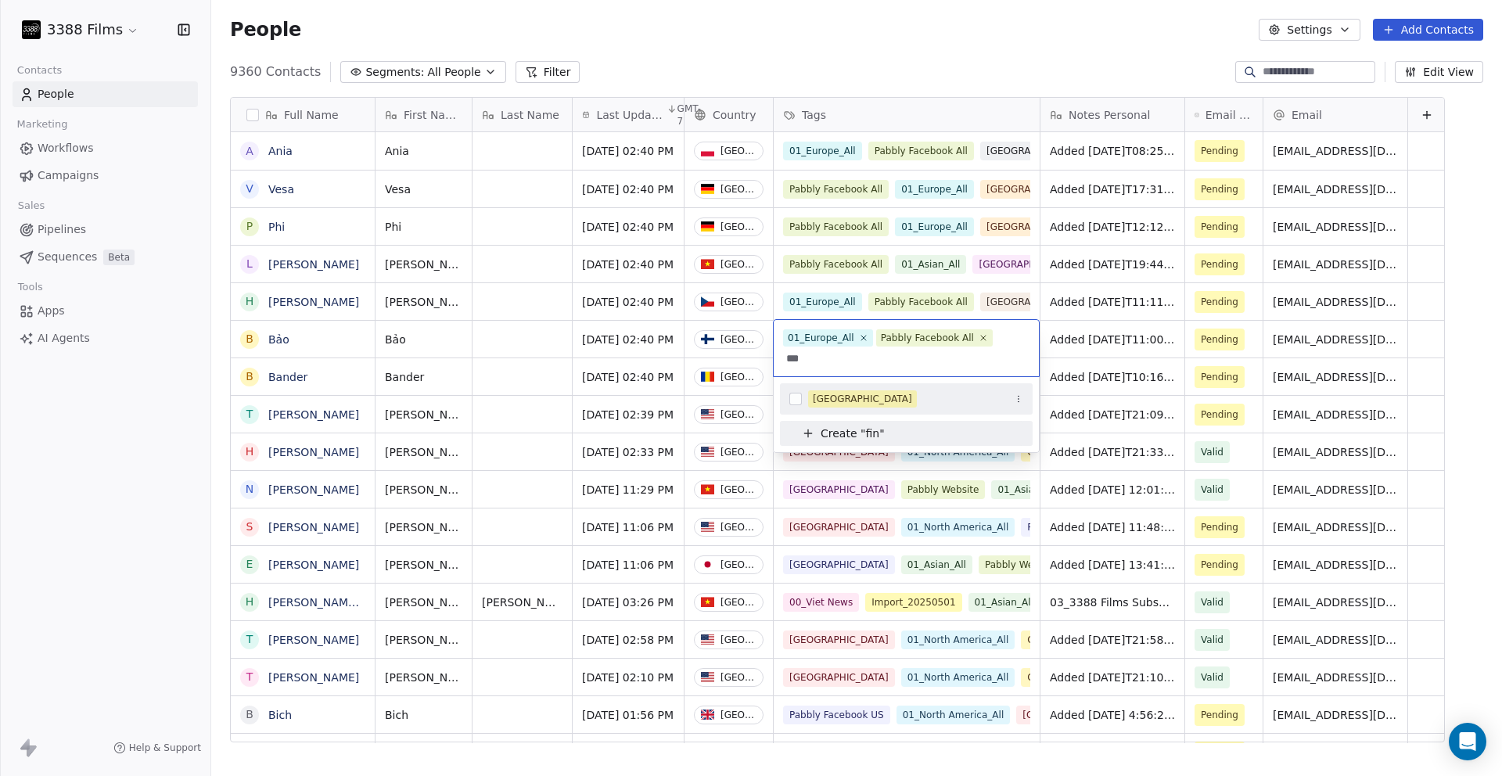
type input "***"
click at [831, 400] on div "[GEOGRAPHIC_DATA]" at bounding box center [862, 399] width 99 height 14
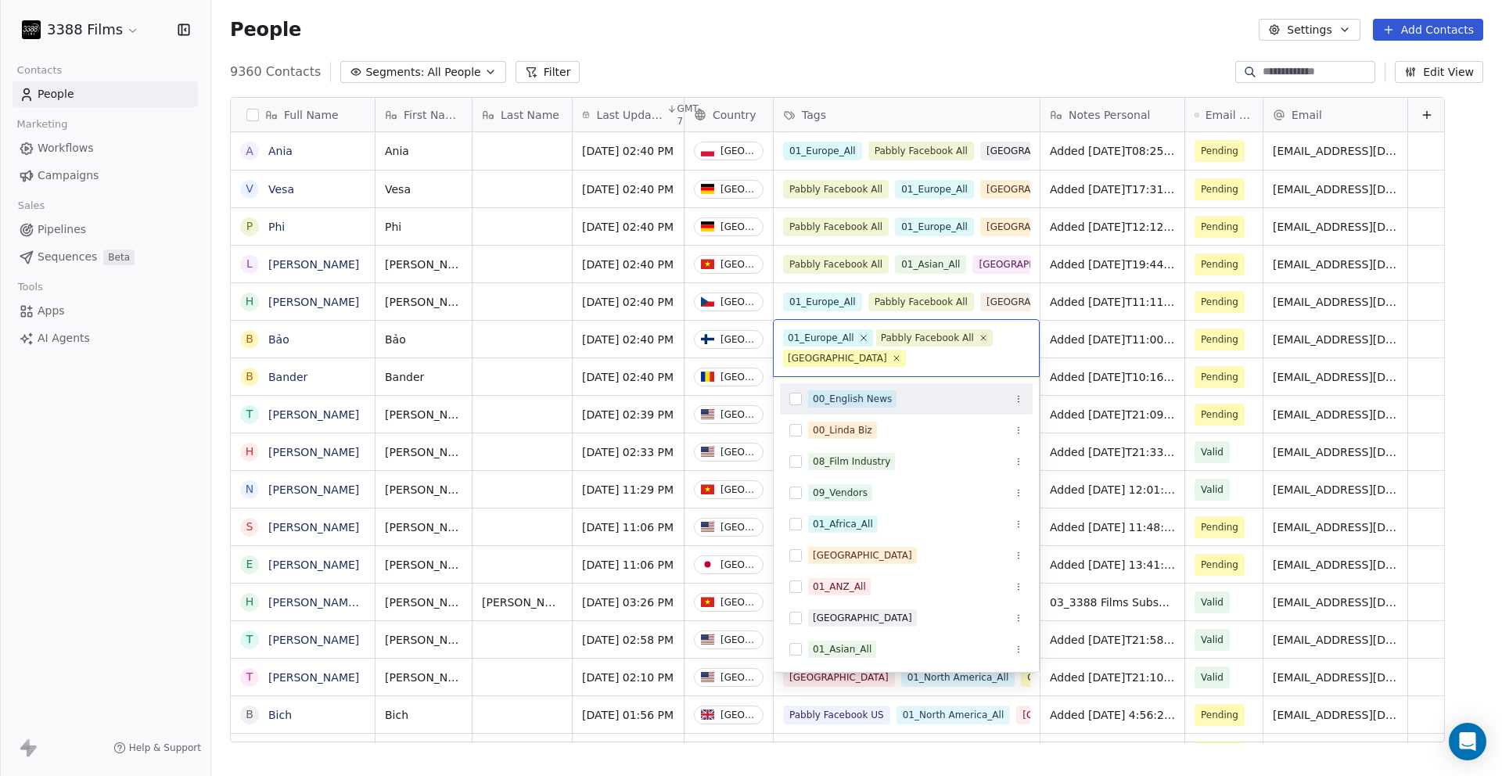
click at [838, 66] on html "3388 Films Contacts People Marketing Workflows Campaigns Sales Pipelines Sequen…" at bounding box center [751, 388] width 1502 height 776
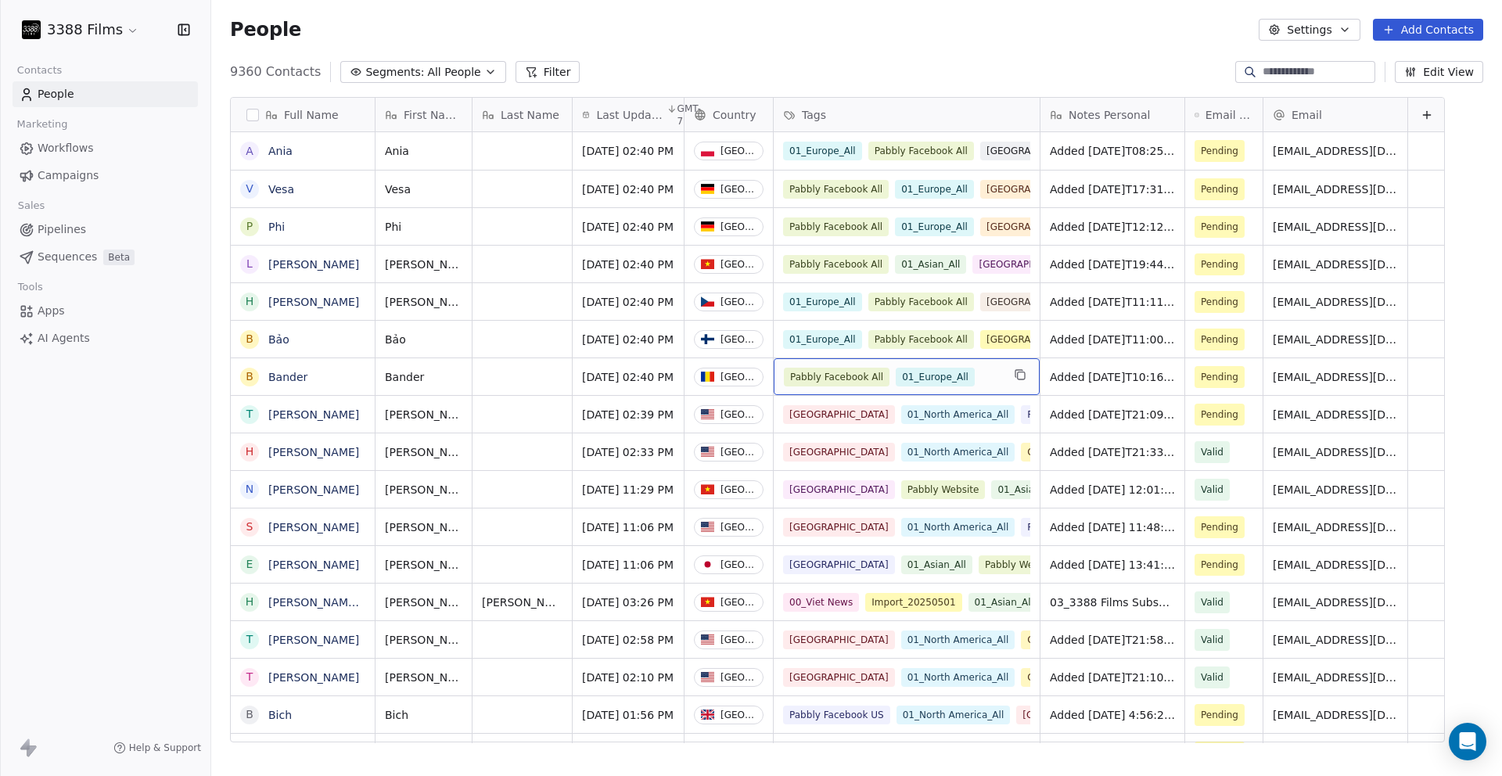
click at [838, 373] on div "Pabbly Facebook All 01_Europe_All" at bounding box center [892, 377] width 217 height 19
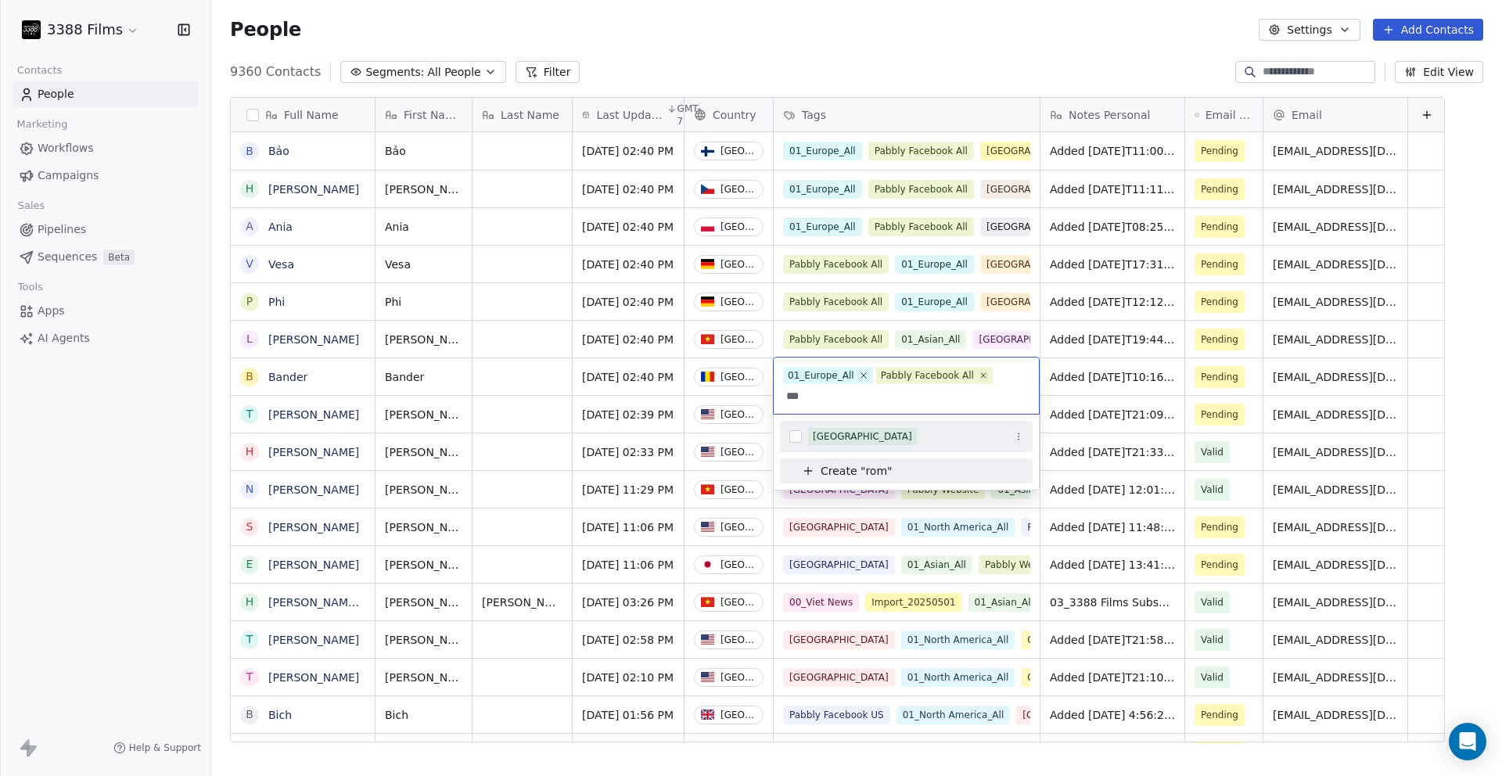
type input "***"
click at [837, 435] on div "[GEOGRAPHIC_DATA]" at bounding box center [862, 436] width 99 height 14
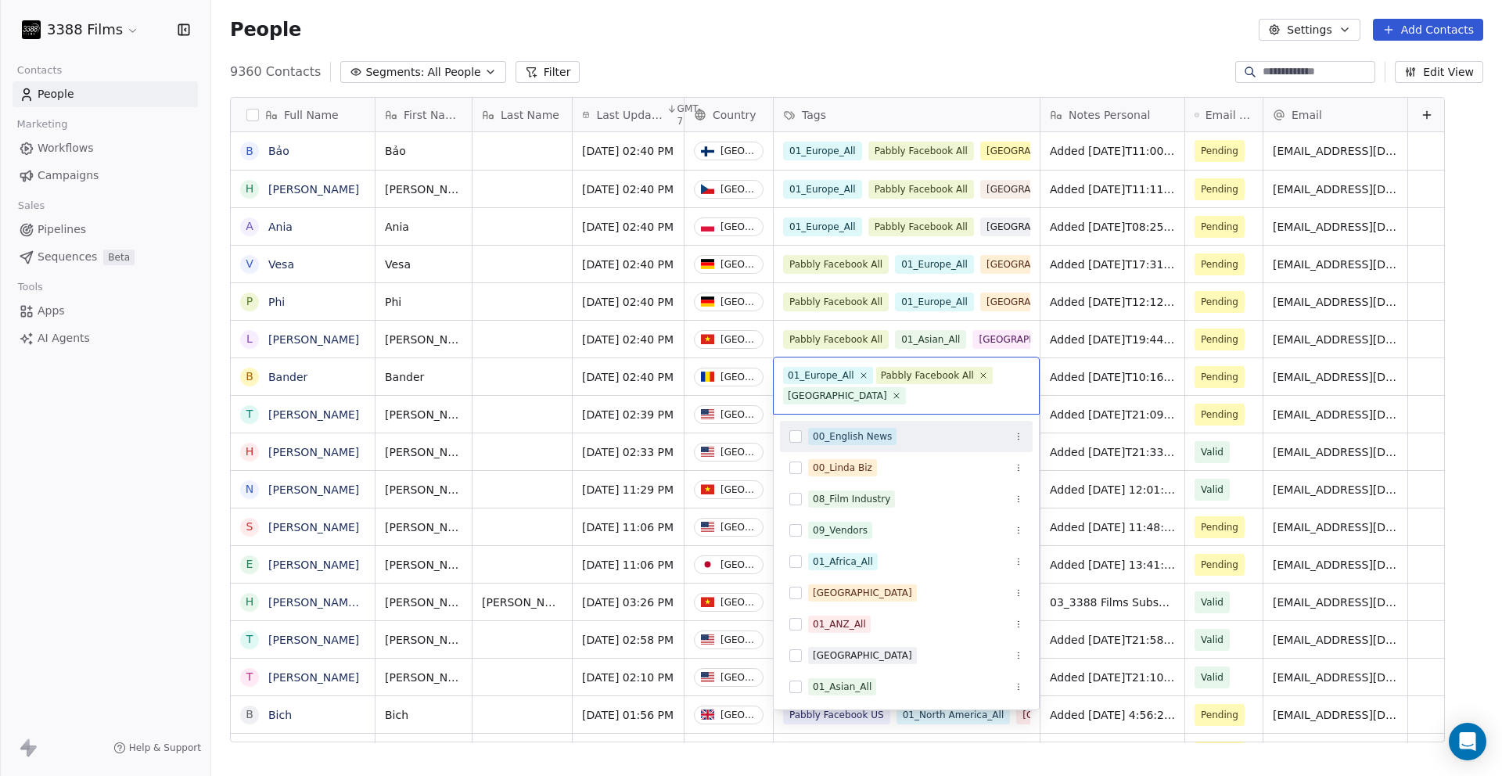
click at [836, 69] on html "3388 Films Contacts People Marketing Workflows Campaigns Sales Pipelines Sequen…" at bounding box center [751, 388] width 1502 height 776
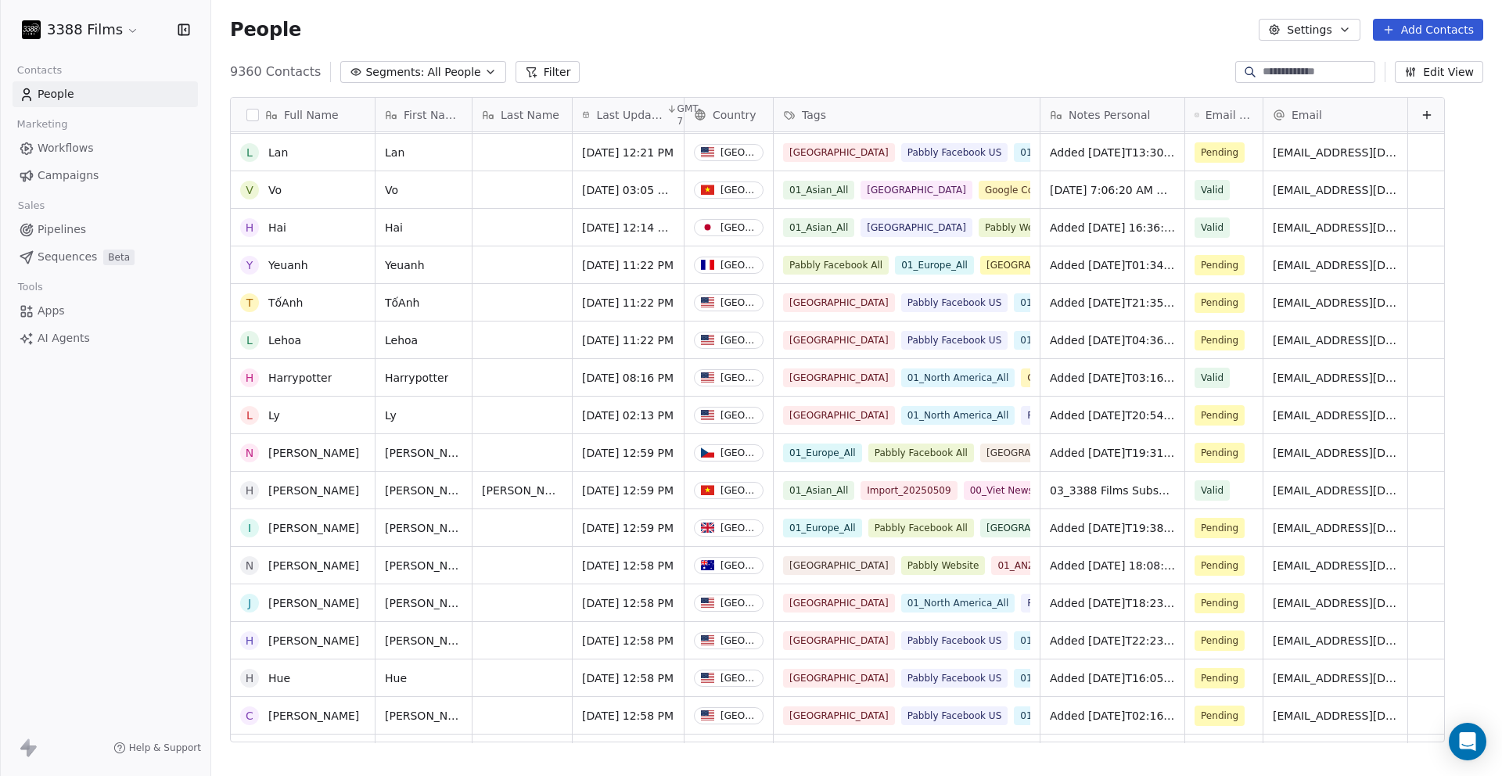
scroll to position [0, 0]
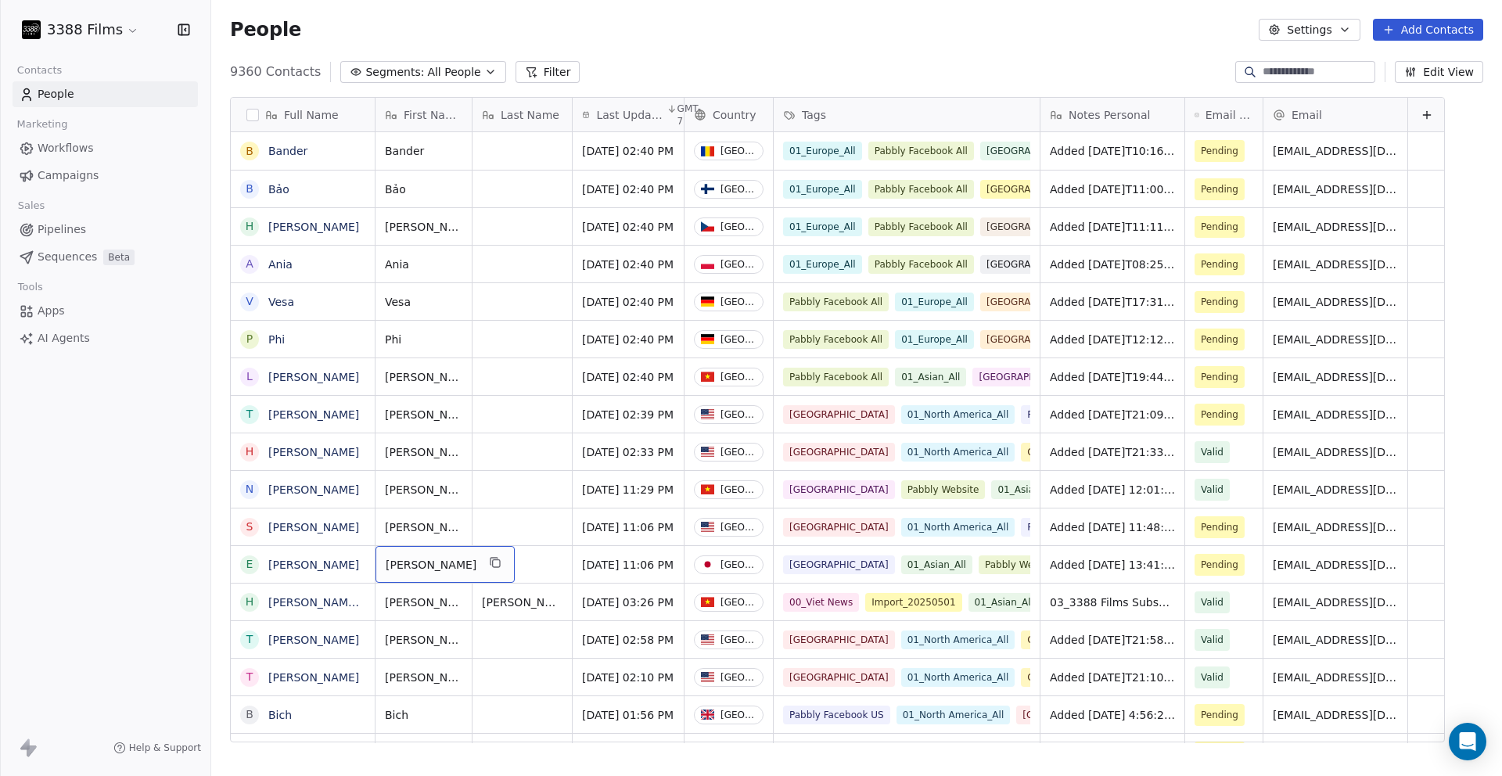
click at [421, 565] on span "[PERSON_NAME]" at bounding box center [431, 565] width 91 height 16
click at [382, 553] on textarea "******" at bounding box center [423, 570] width 95 height 48
type textarea "******"
click at [131, 540] on html "3388 Films Contacts People Marketing Workflows Campaigns Sales Pipelines Sequen…" at bounding box center [751, 388] width 1502 height 776
